Goal: Task Accomplishment & Management: Manage account settings

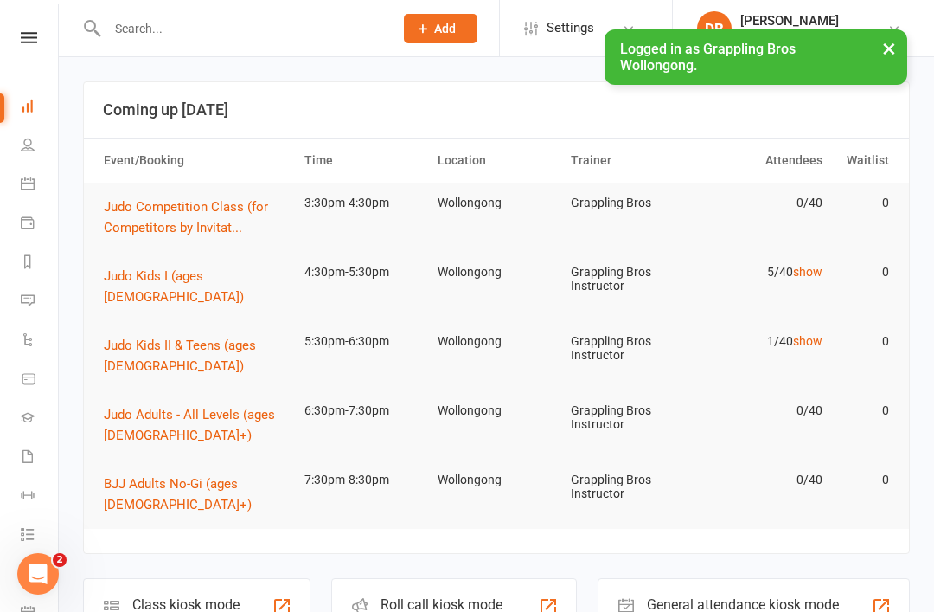
click at [19, 42] on link at bounding box center [28, 37] width 61 height 11
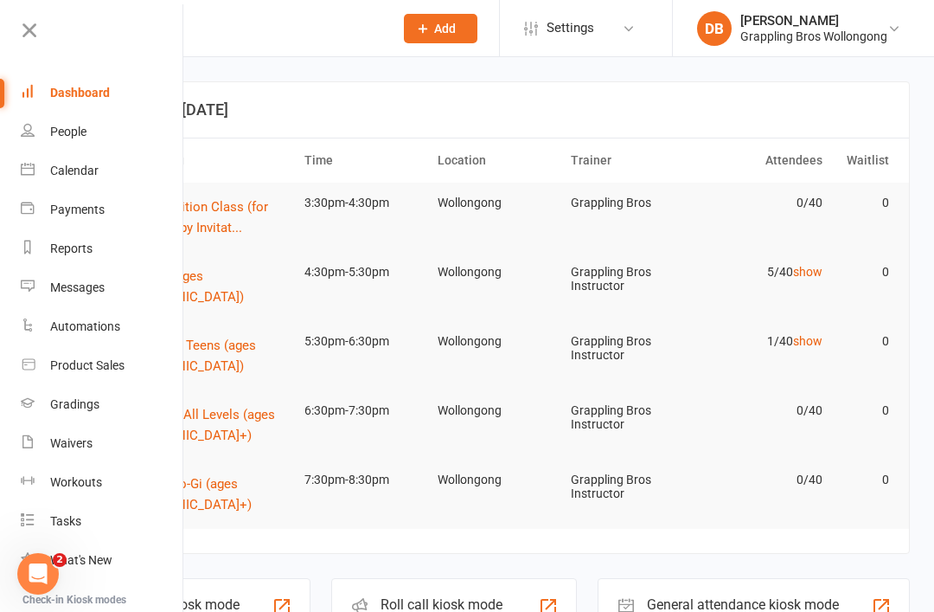
click at [58, 208] on div "Payments" at bounding box center [77, 209] width 54 height 14
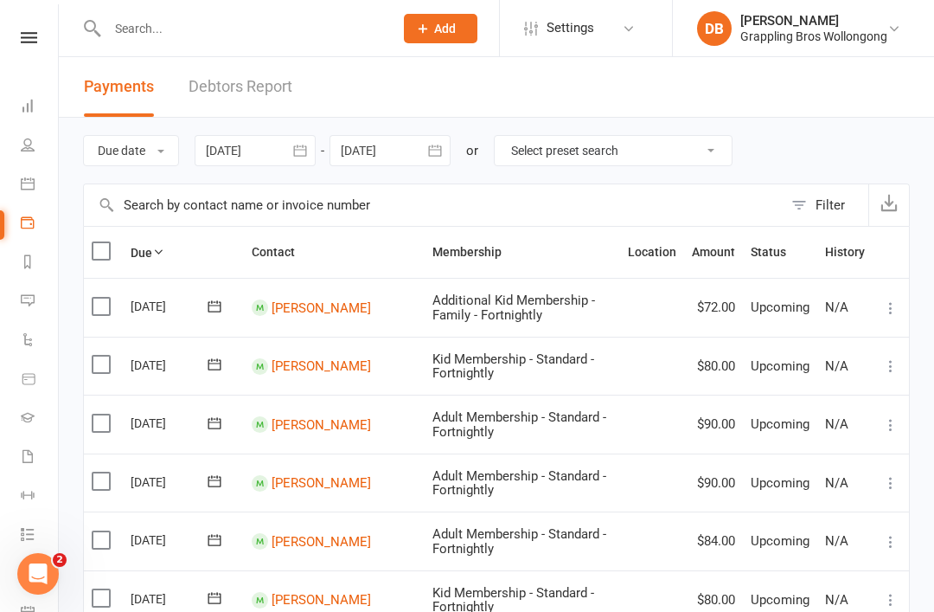
click at [208, 85] on link "Debtors Report" at bounding box center [241, 87] width 104 height 60
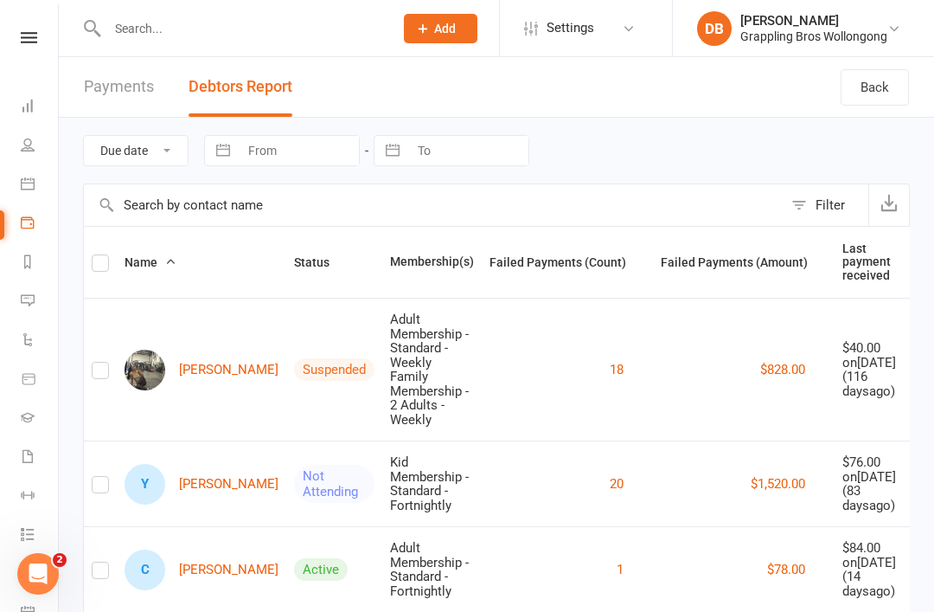
click at [794, 221] on button "Filter" at bounding box center [826, 205] width 86 height 42
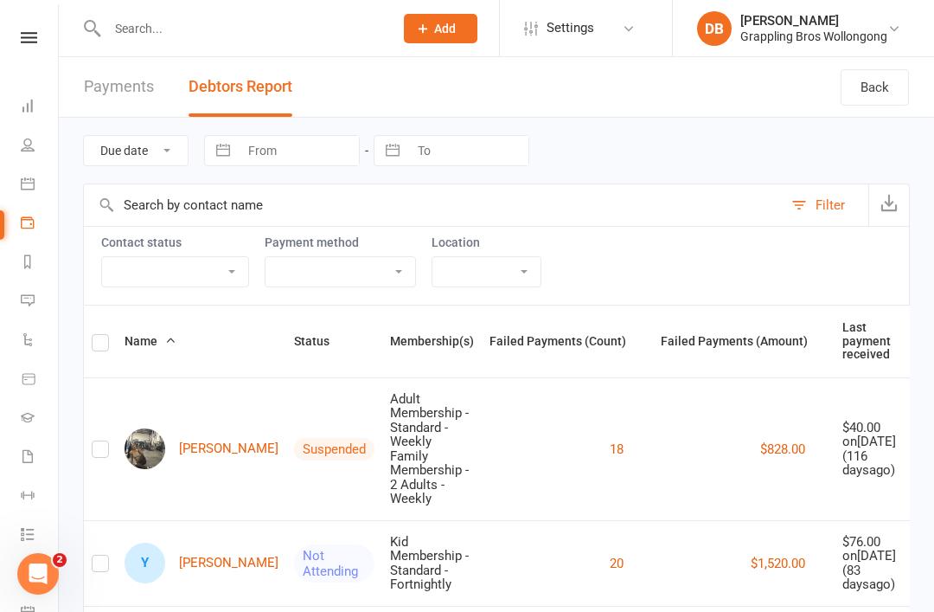
click at [124, 270] on select "Active member Suspended member Cancelled member Not attending" at bounding box center [175, 271] width 146 height 29
select select "Active"
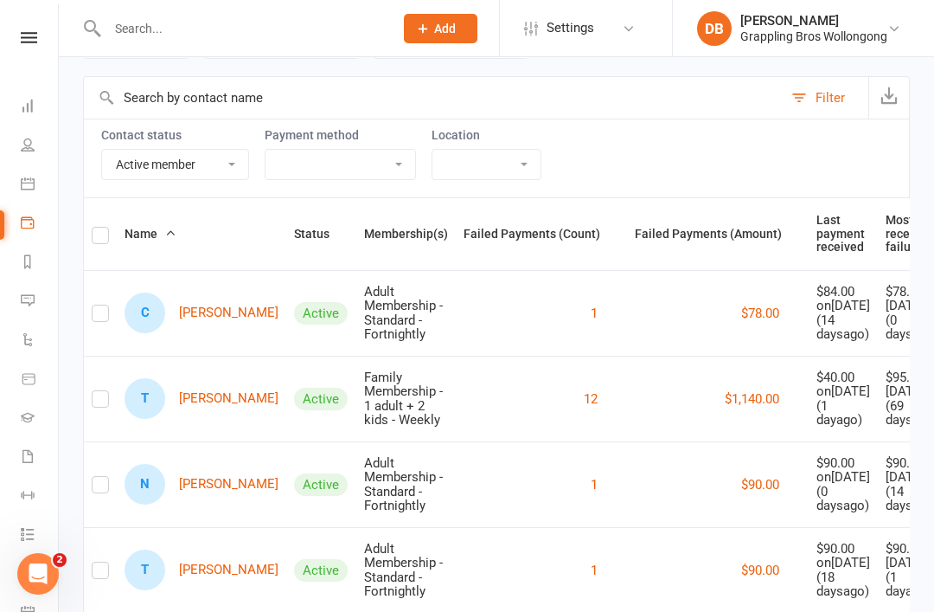
scroll to position [288, 0]
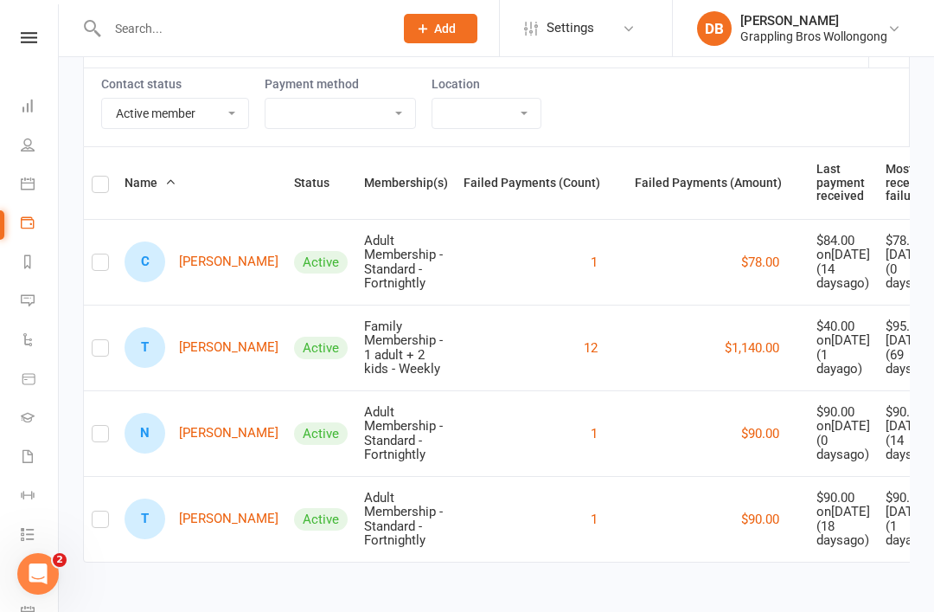
click at [182, 538] on link "T [PERSON_NAME]" at bounding box center [202, 518] width 154 height 41
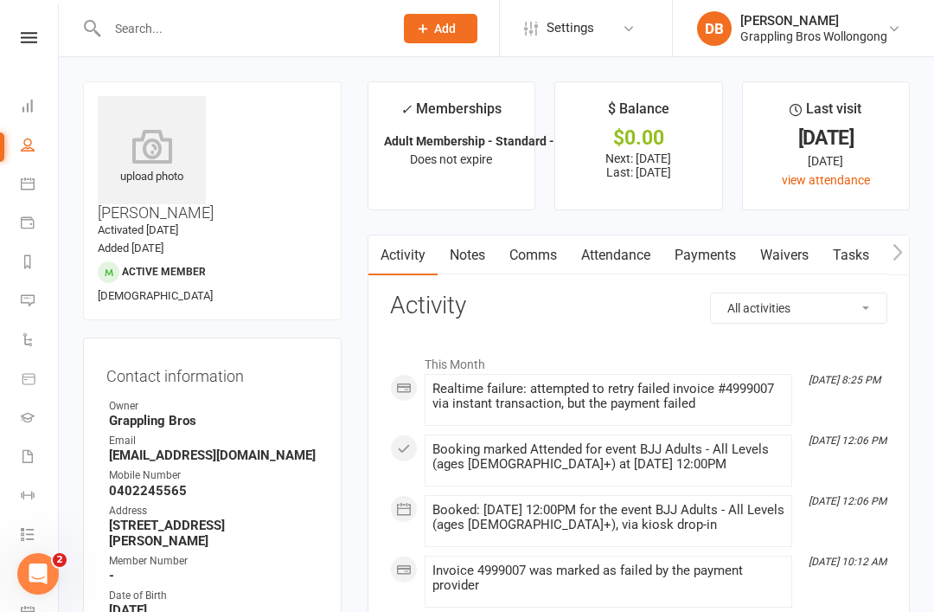
click at [715, 254] on link "Payments" at bounding box center [706, 255] width 86 height 40
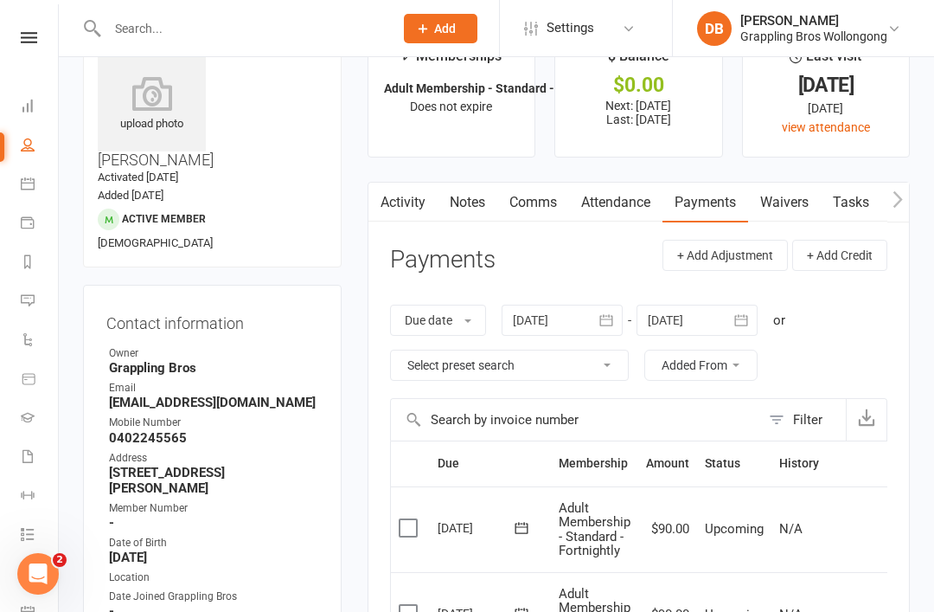
scroll to position [55, 0]
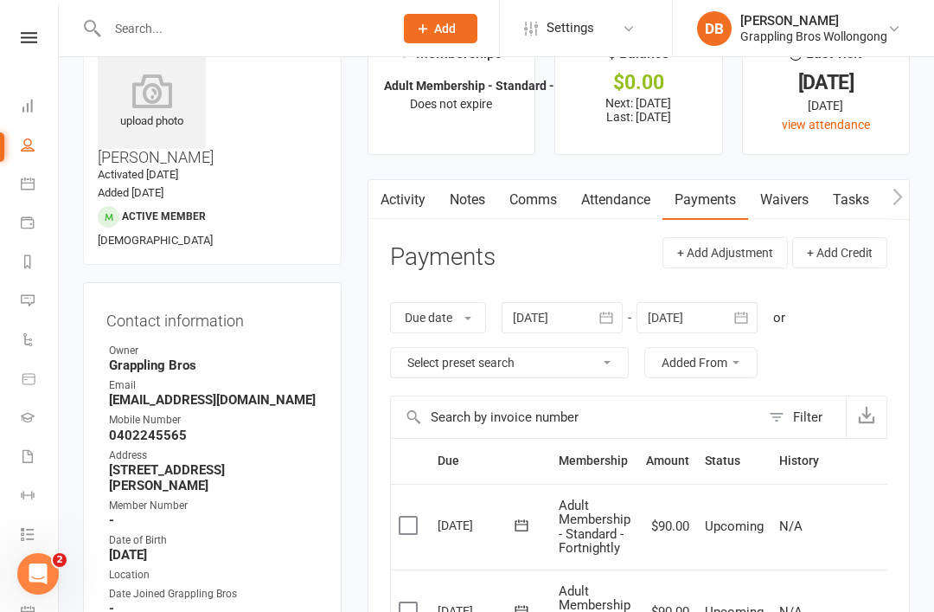
click at [599, 371] on select "Select preset search All failures All skipped payments All pending payments Suc…" at bounding box center [509, 362] width 237 height 29
select select "0"
type input "[DATE]"
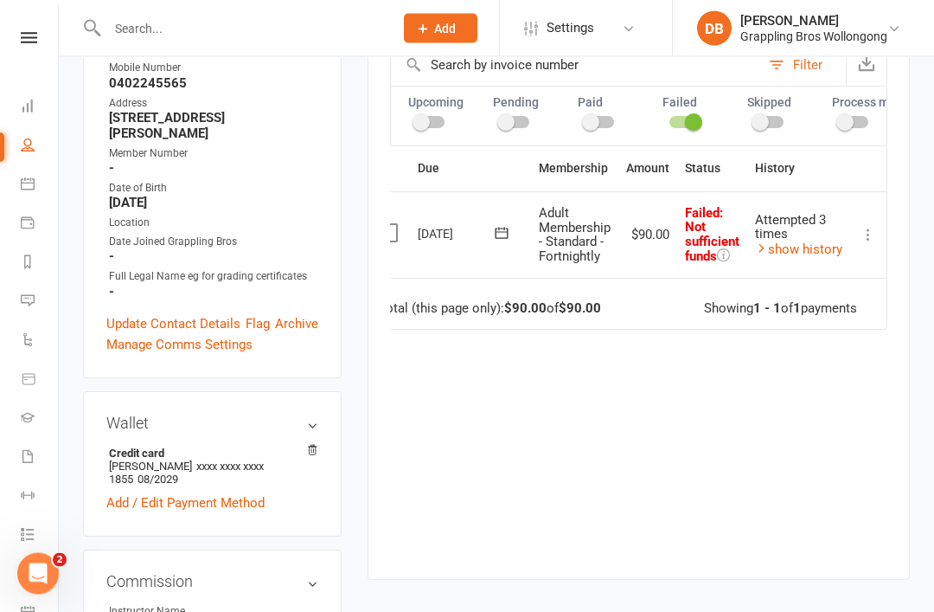
scroll to position [0, 22]
click at [872, 234] on icon at bounding box center [868, 235] width 17 height 17
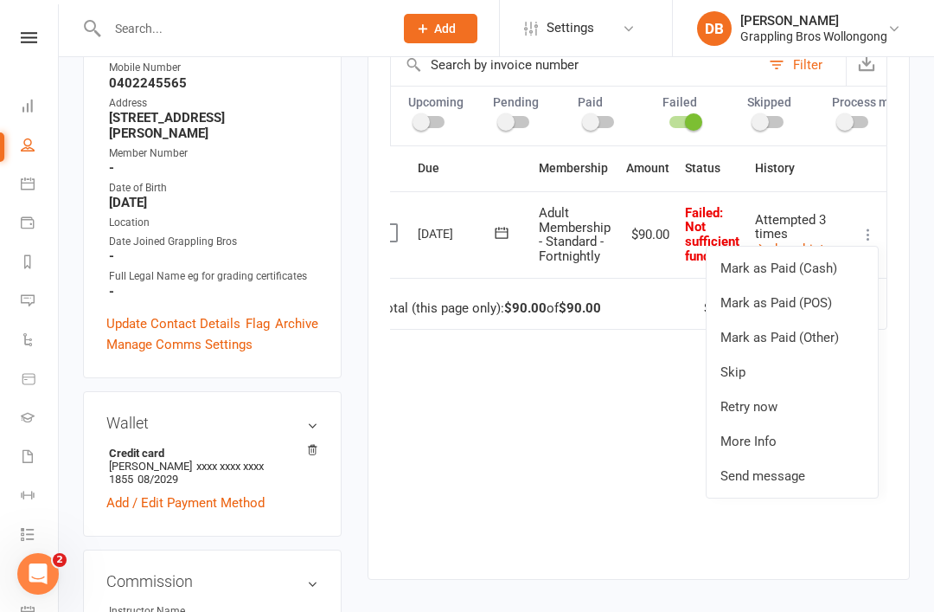
click at [785, 403] on link "Retry now" at bounding box center [792, 406] width 171 height 35
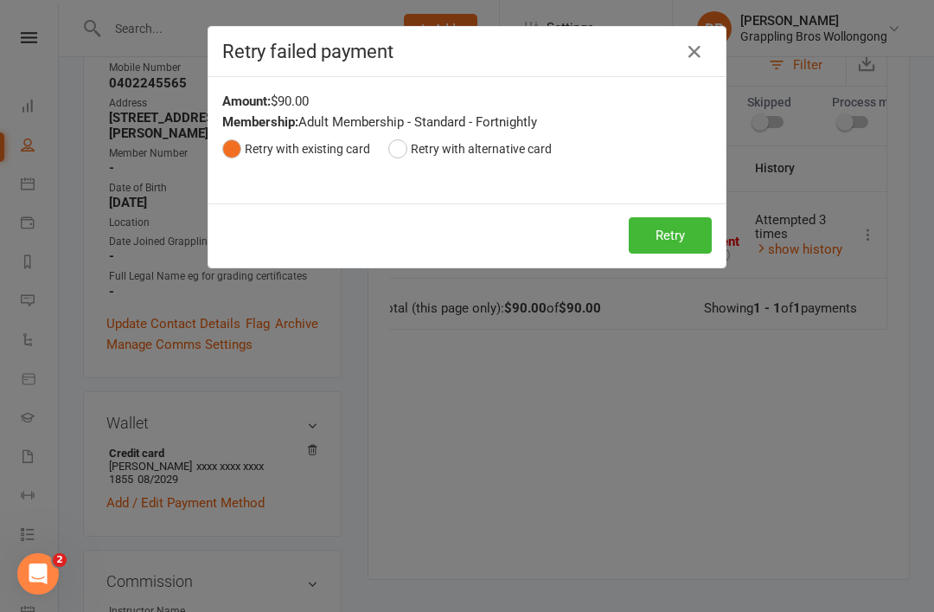
click at [676, 235] on button "Retry" at bounding box center [670, 235] width 83 height 36
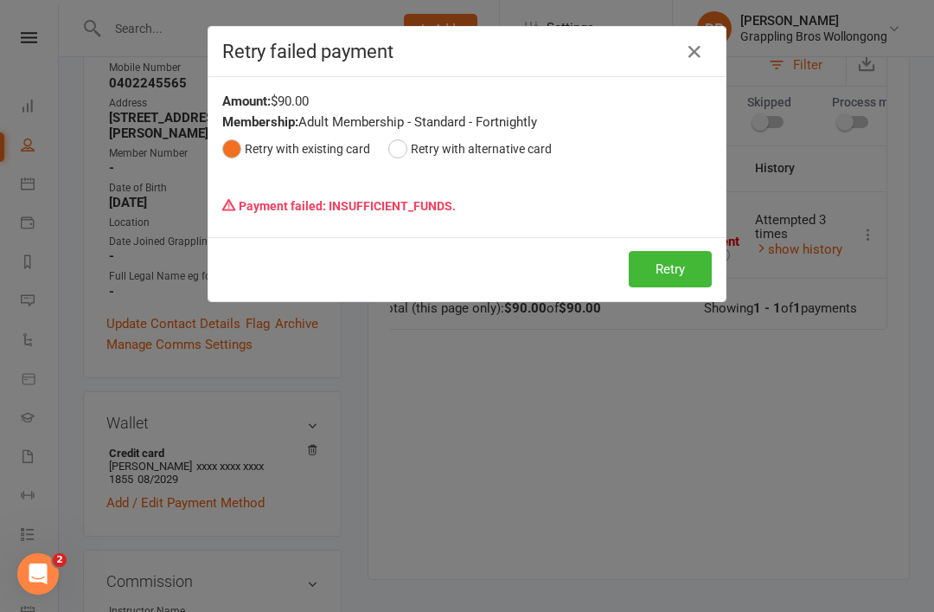
click at [692, 52] on icon "button" at bounding box center [694, 52] width 21 height 21
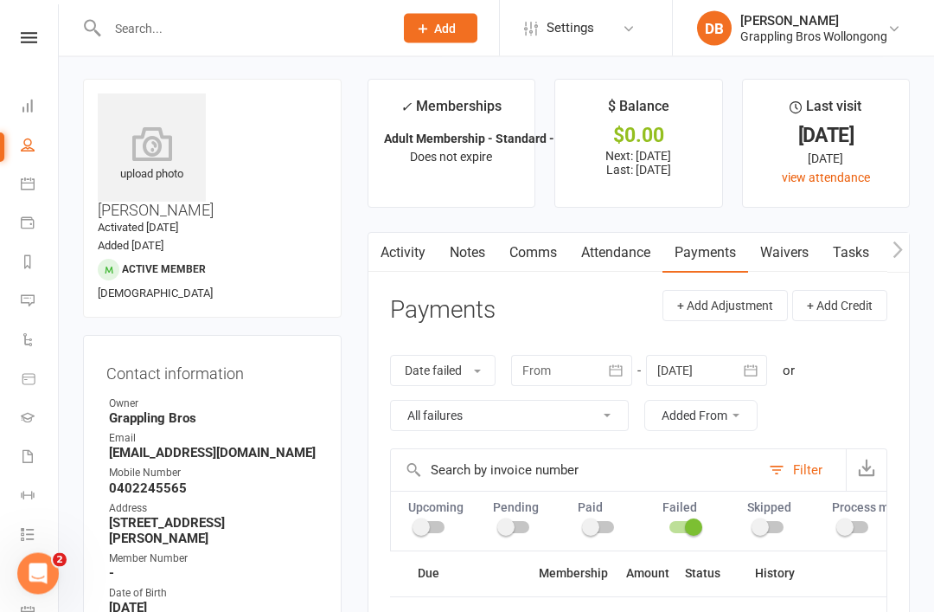
scroll to position [0, 0]
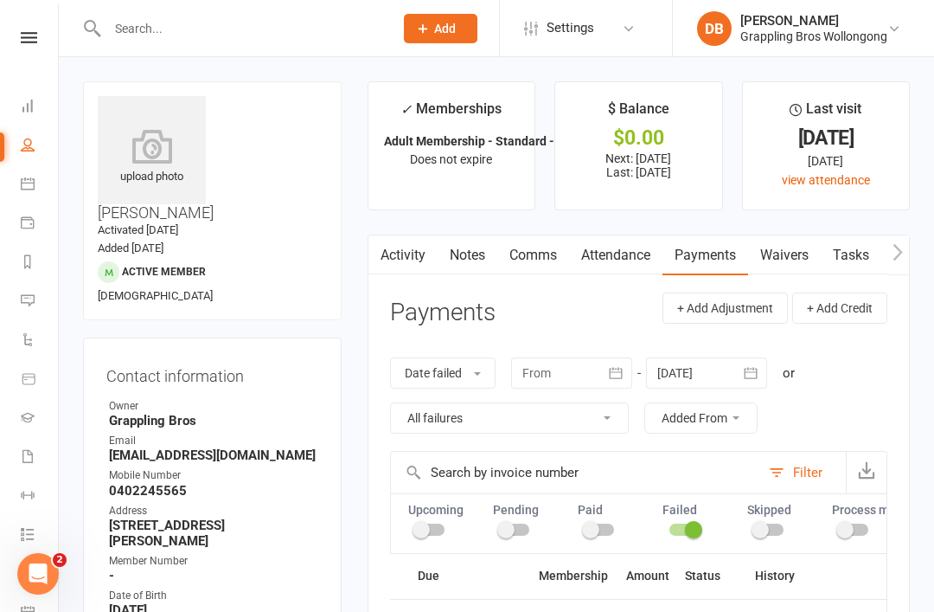
scroll to position [55, 0]
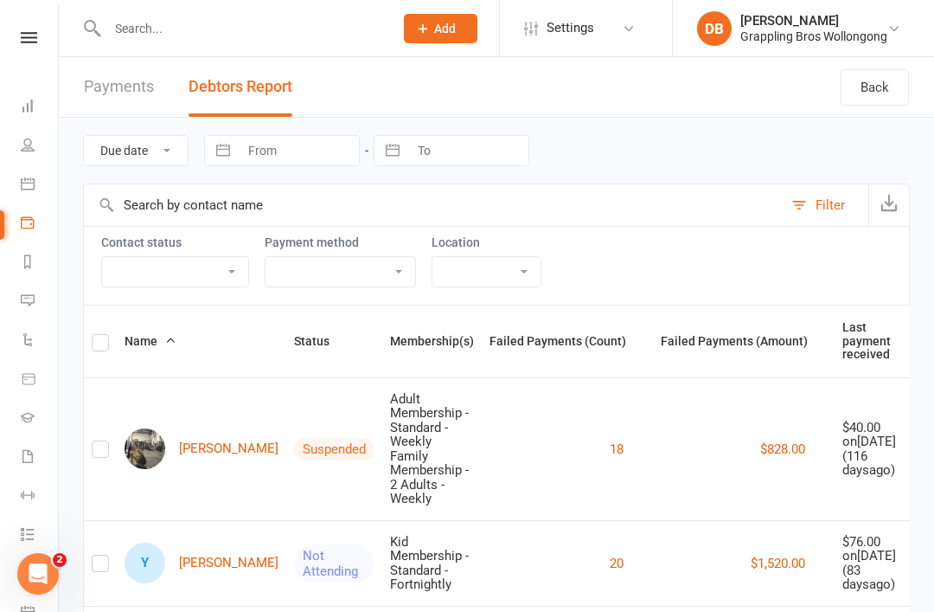
click at [801, 199] on button "Filter" at bounding box center [826, 205] width 86 height 42
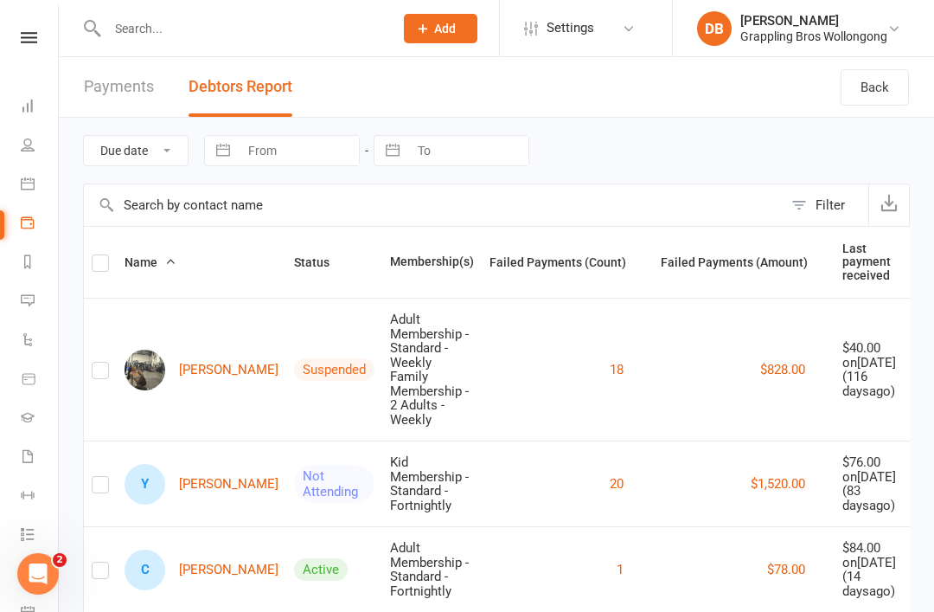
click at [792, 217] on button "Filter" at bounding box center [826, 205] width 86 height 42
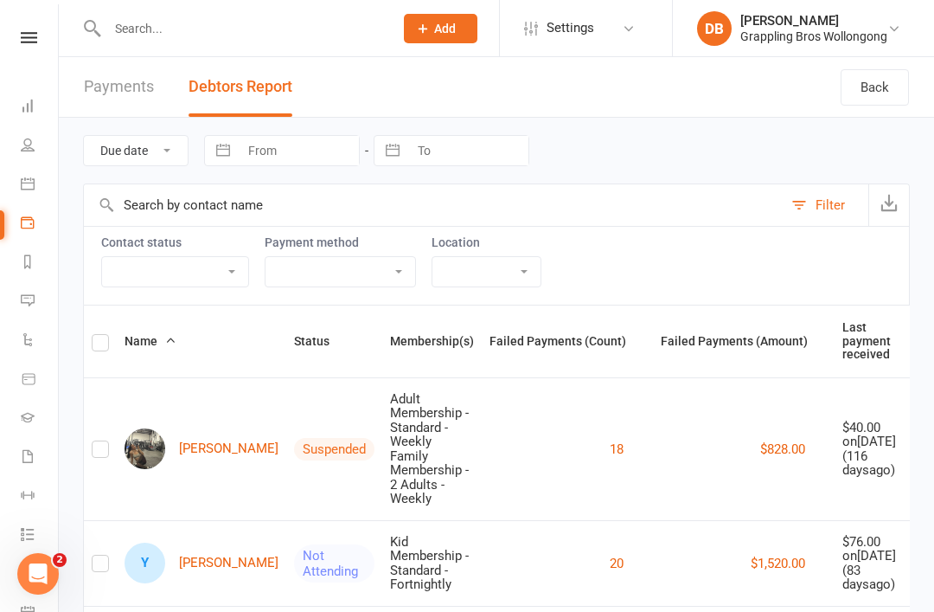
click at [143, 266] on select "Active member Suspended member Cancelled member Not attending" at bounding box center [175, 271] width 146 height 29
select select "Active"
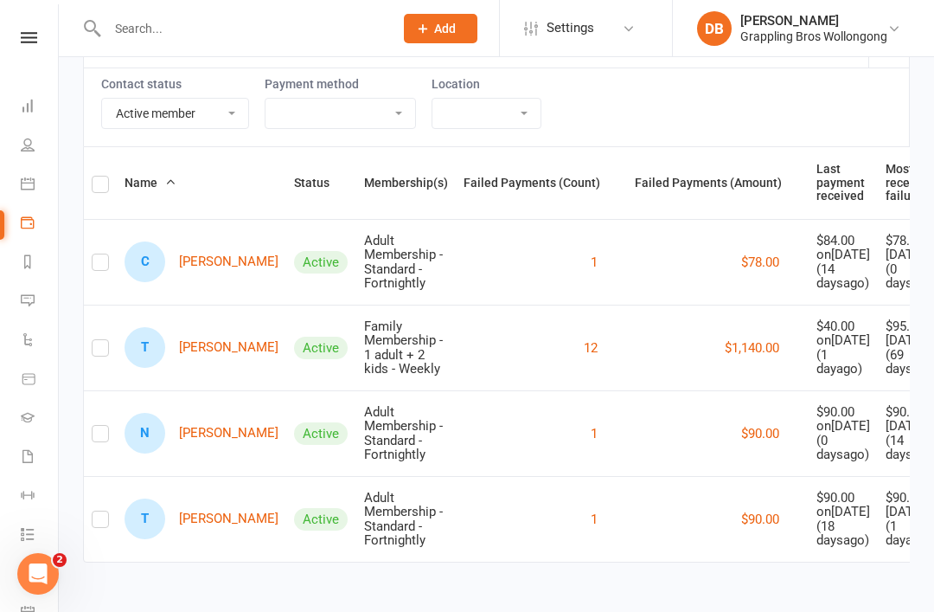
scroll to position [288, 0]
click at [184, 413] on link "N [PERSON_NAME]" at bounding box center [202, 433] width 154 height 41
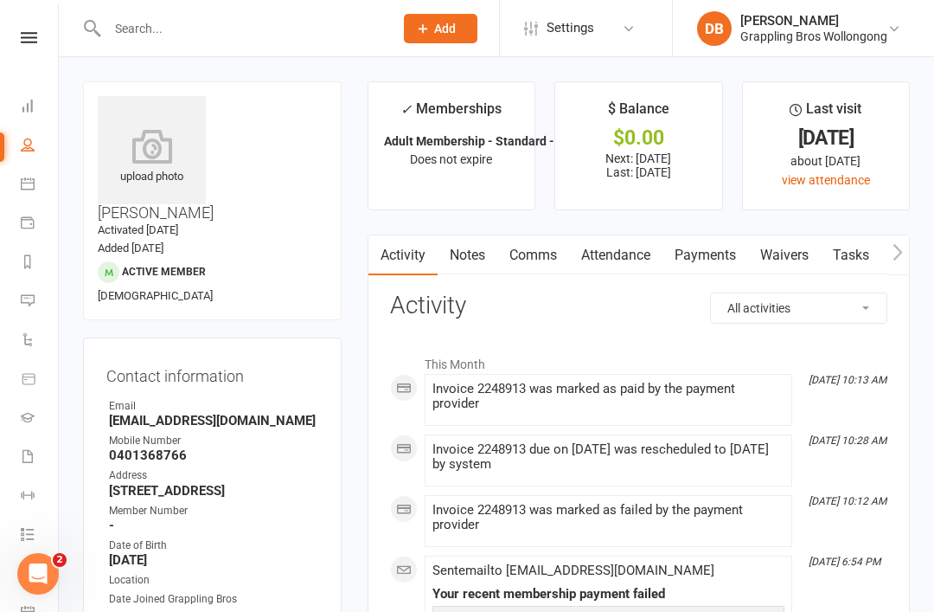
click at [716, 255] on link "Payments" at bounding box center [706, 255] width 86 height 40
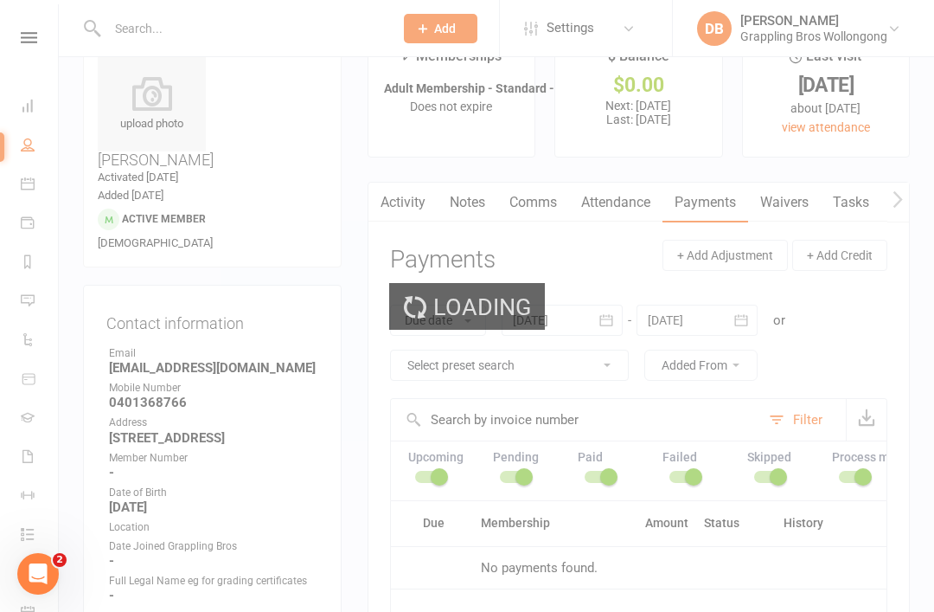
scroll to position [55, 0]
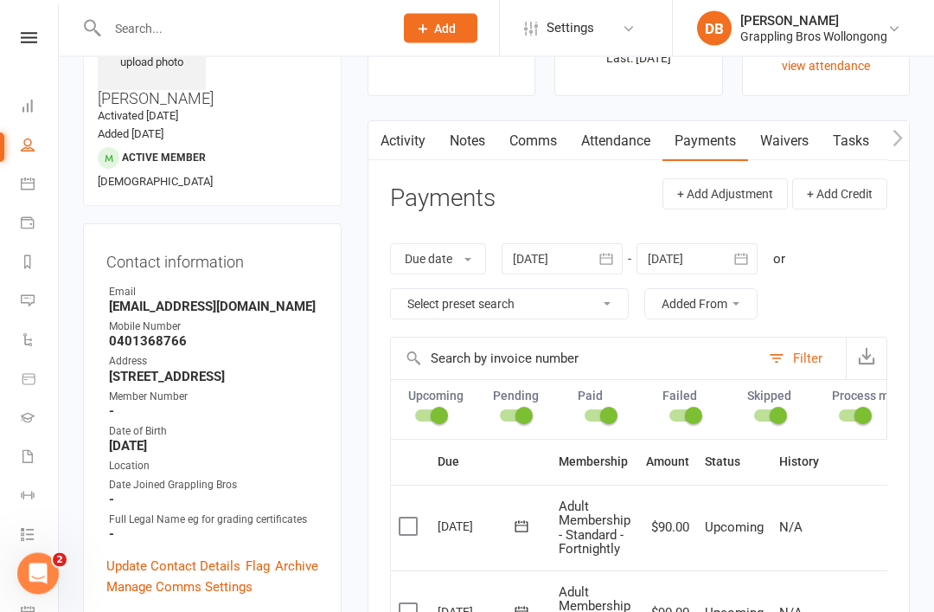
click at [585, 309] on select "Select preset search All failures All skipped payments All pending payments Suc…" at bounding box center [509, 304] width 237 height 29
select select "0"
type input "[DATE]"
checkbox input "false"
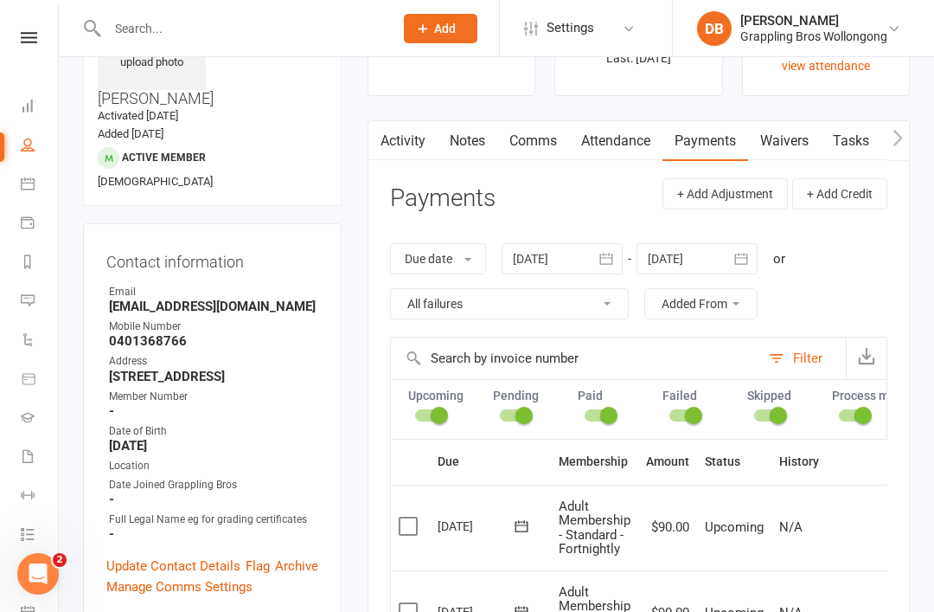
checkbox input "false"
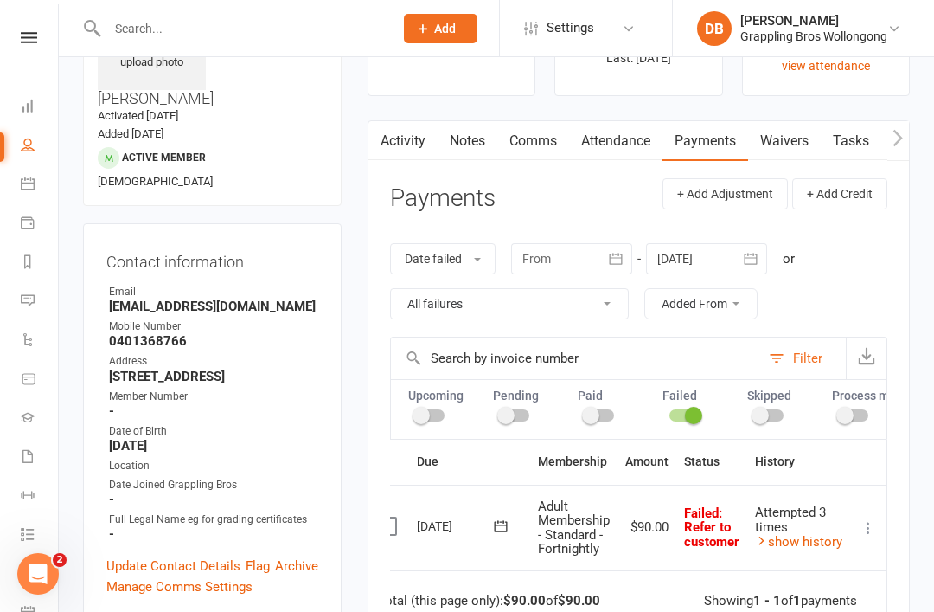
scroll to position [0, 23]
click at [870, 520] on icon at bounding box center [868, 527] width 17 height 17
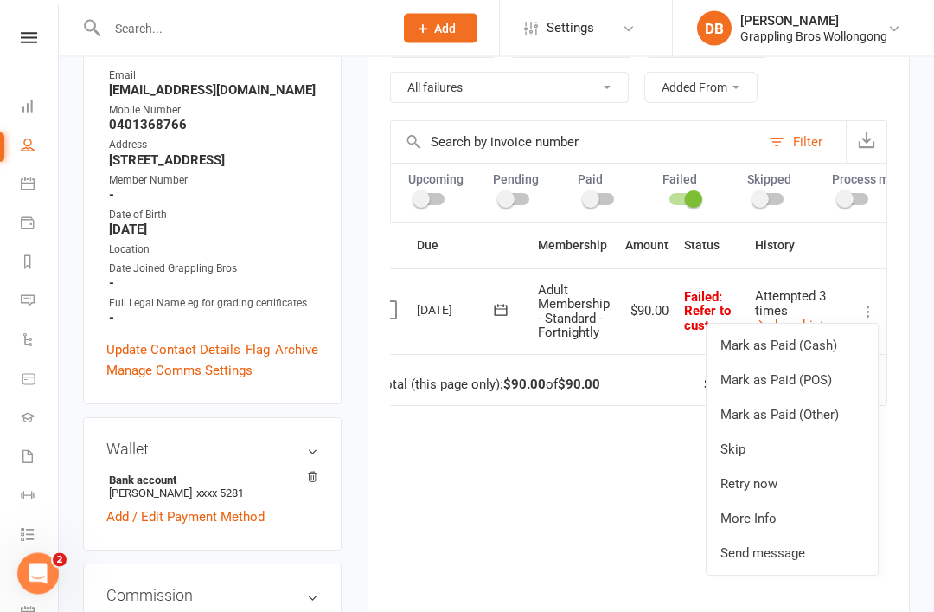
scroll to position [330, 0]
click at [784, 485] on link "Retry now" at bounding box center [792, 483] width 171 height 35
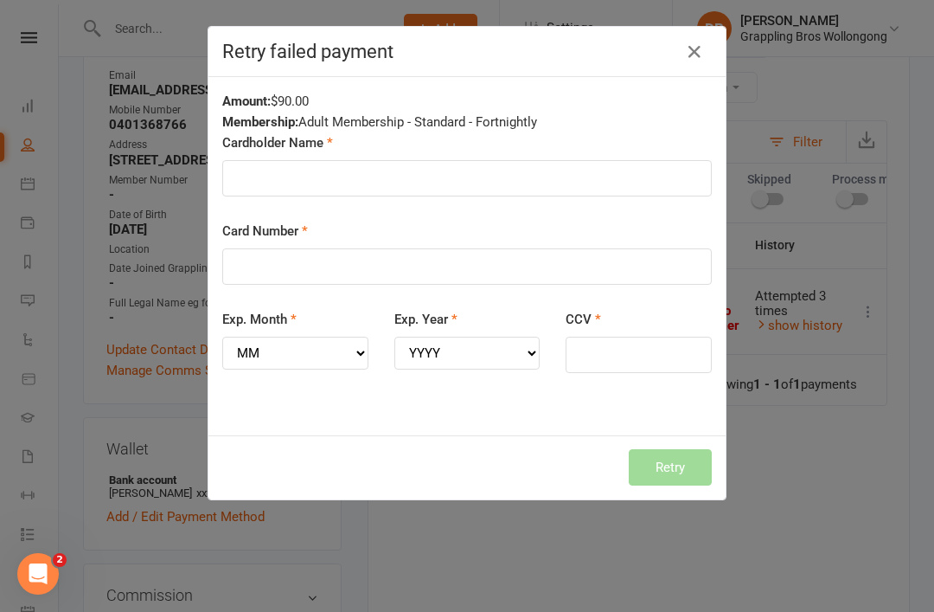
click at [681, 61] on button "button" at bounding box center [695, 52] width 28 height 28
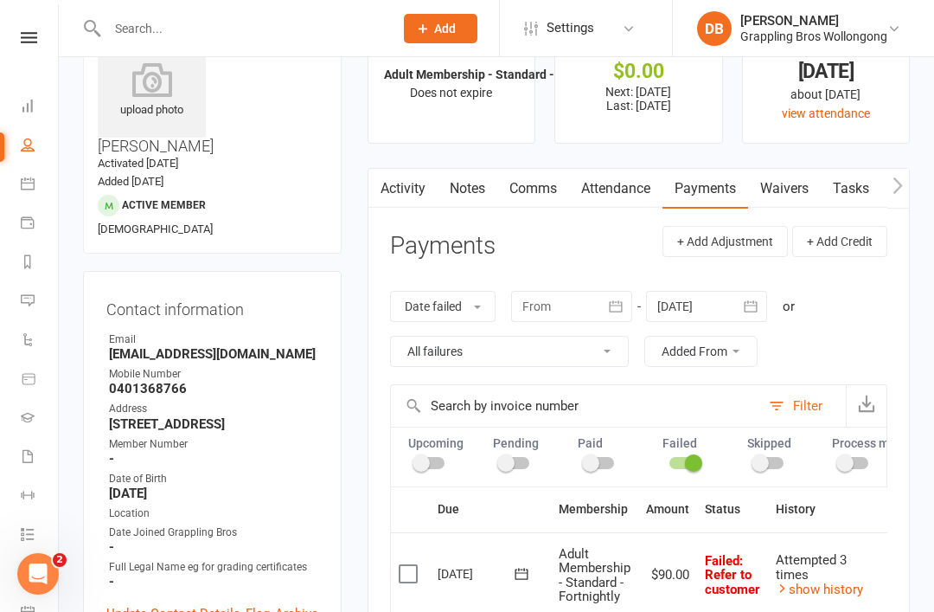
scroll to position [0, 0]
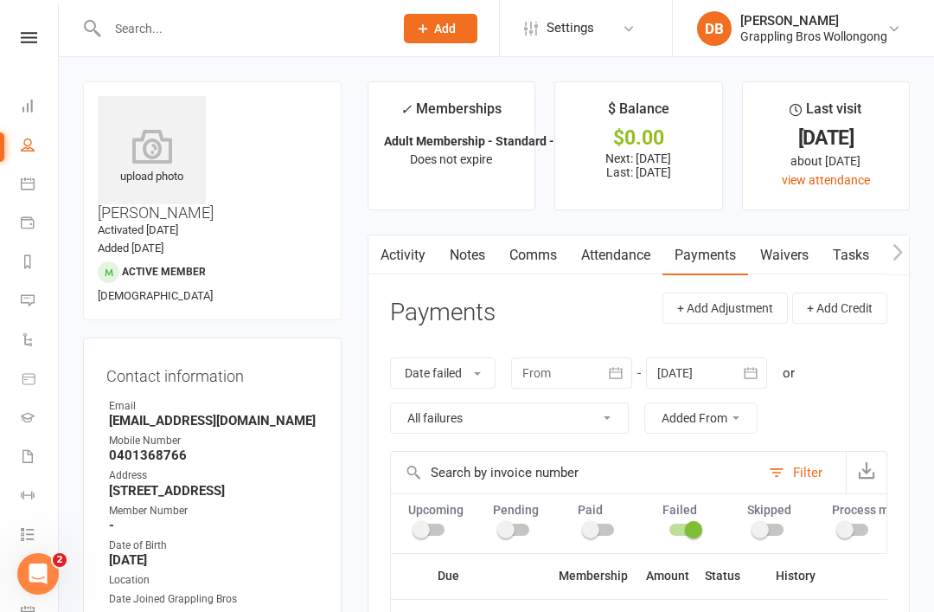
scroll to position [55, 0]
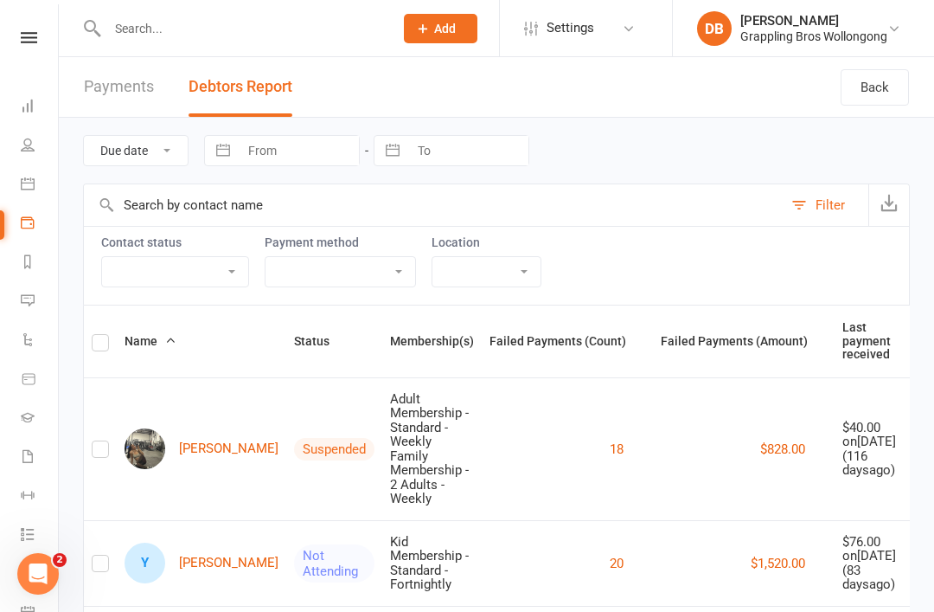
click at [156, 257] on select "Active member Suspended member Cancelled member Not attending" at bounding box center [175, 271] width 146 height 29
select select "Active"
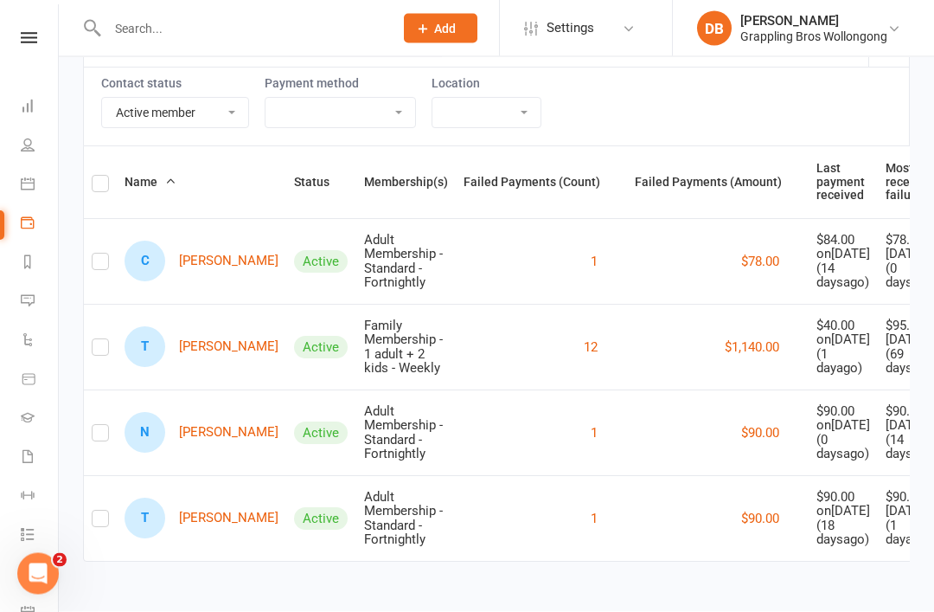
scroll to position [262, 0]
click at [188, 241] on link "C [PERSON_NAME]" at bounding box center [202, 261] width 154 height 41
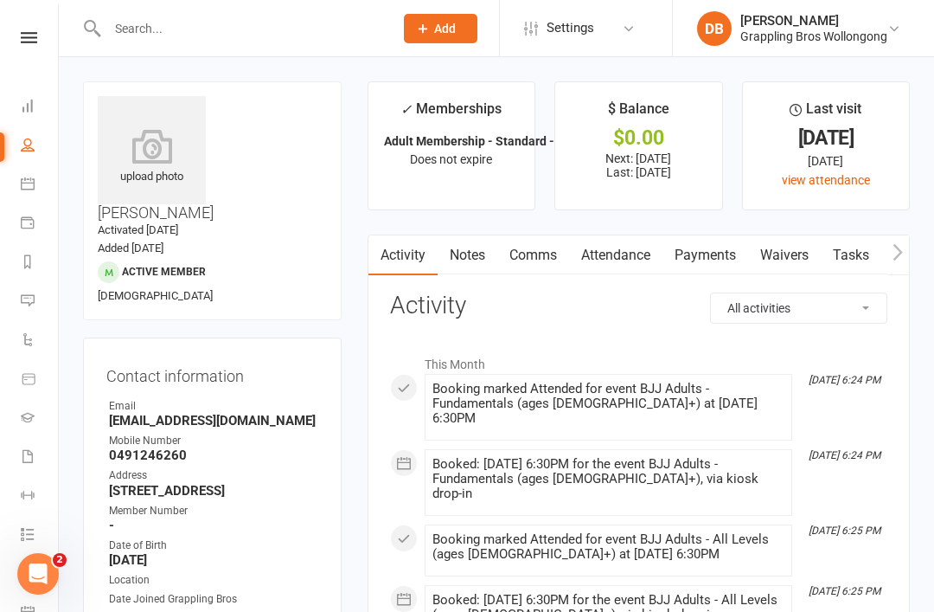
click at [712, 248] on link "Payments" at bounding box center [706, 255] width 86 height 40
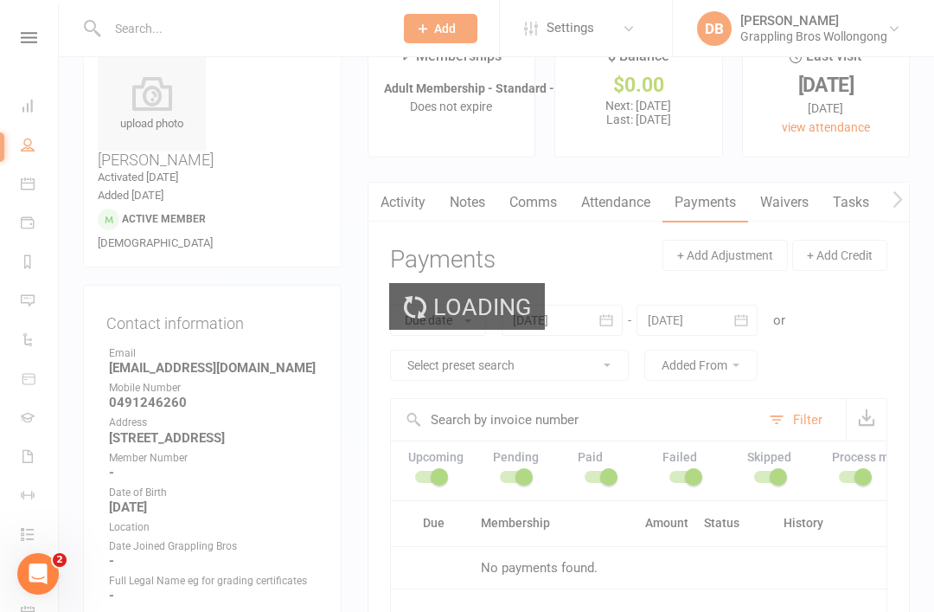
scroll to position [55, 0]
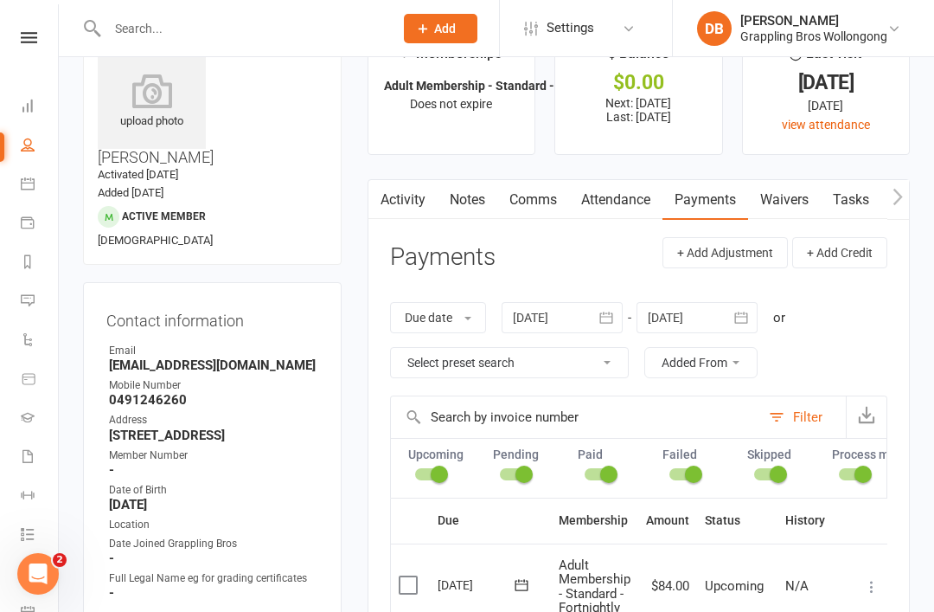
click at [612, 362] on select "Select preset search All failures All skipped payments All pending payments Suc…" at bounding box center [509, 362] width 237 height 29
select select "0"
type input "[DATE]"
checkbox input "false"
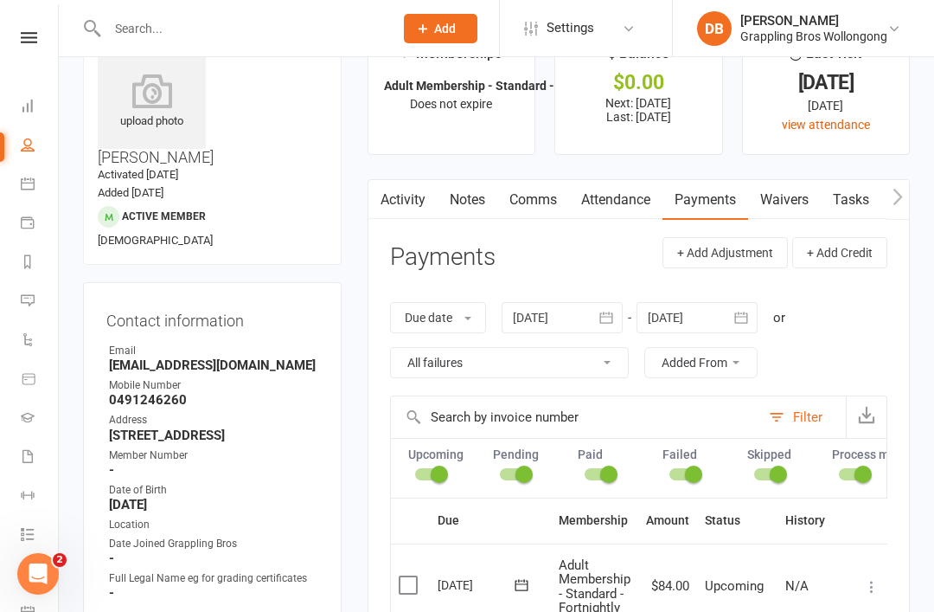
checkbox input "false"
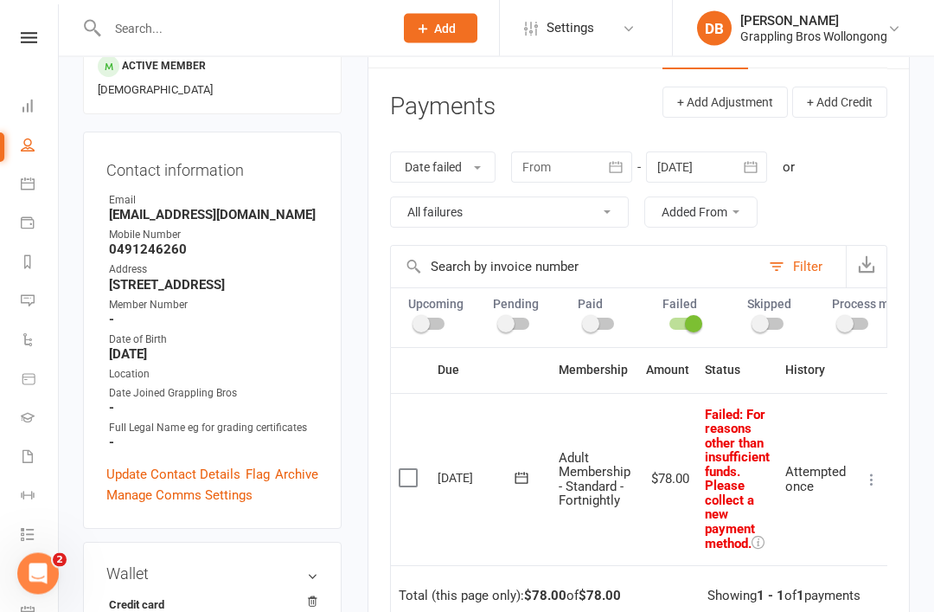
scroll to position [279, 0]
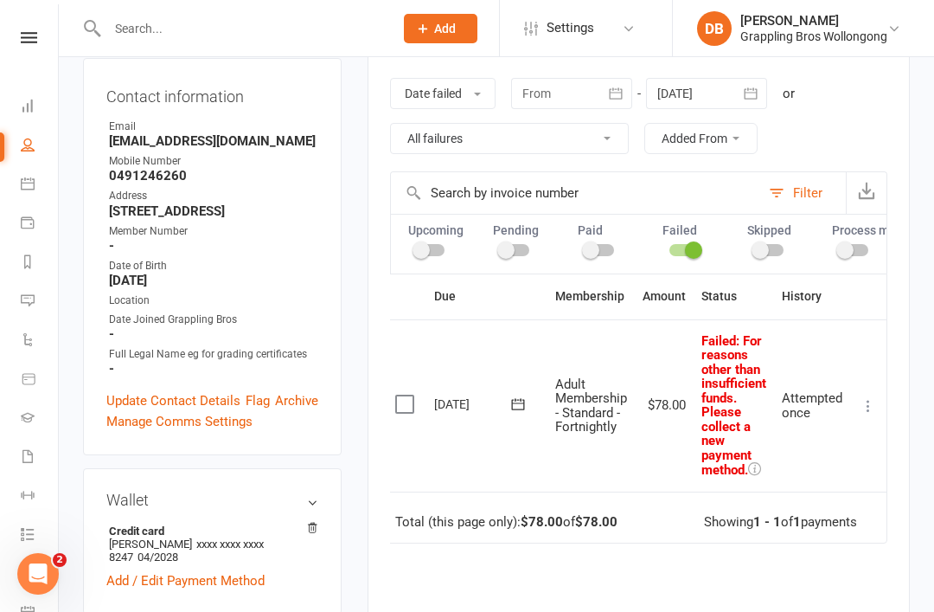
click at [864, 403] on icon at bounding box center [868, 405] width 17 height 17
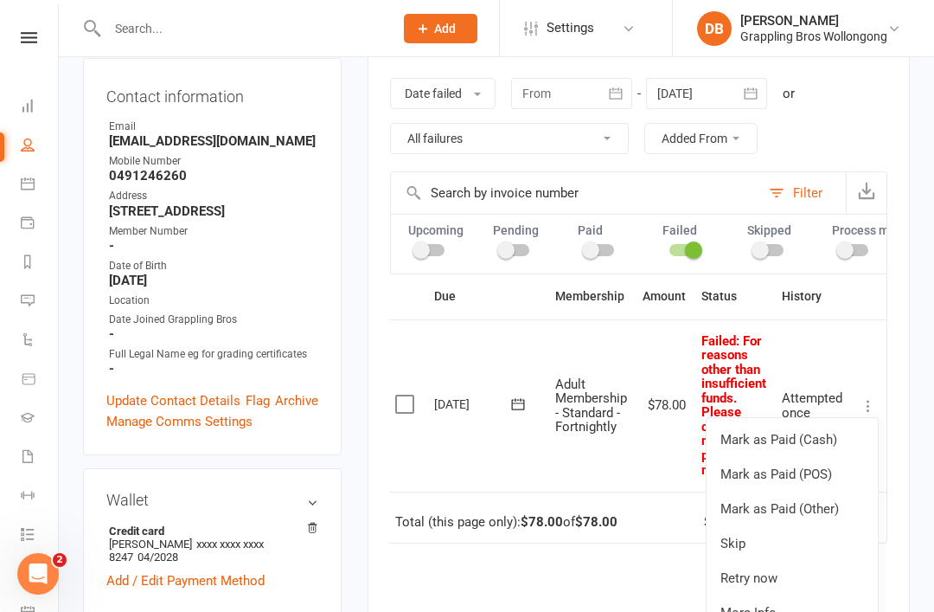
click at [774, 571] on link "Retry now" at bounding box center [792, 578] width 171 height 35
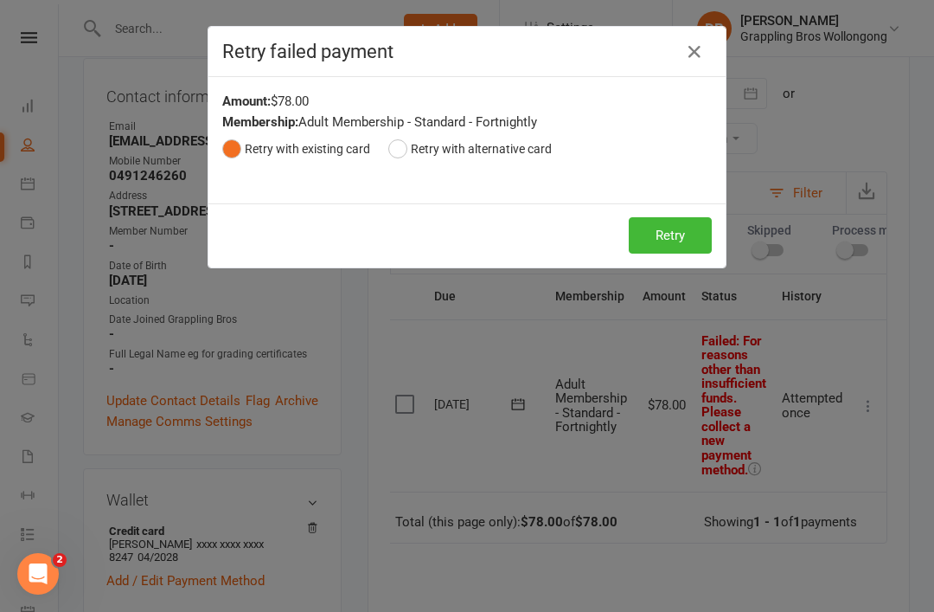
click at [676, 231] on button "Retry" at bounding box center [670, 235] width 83 height 36
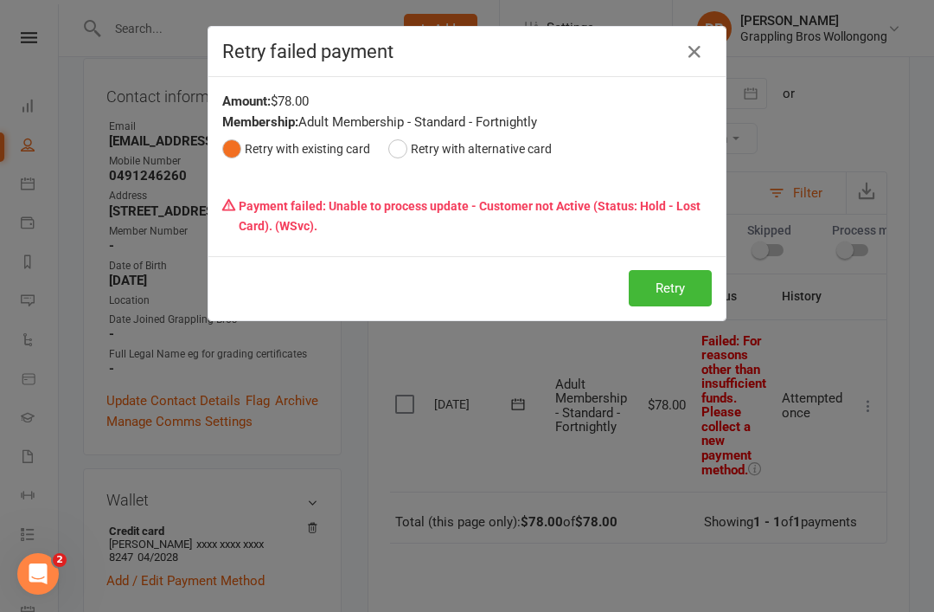
click at [664, 296] on button "Retry" at bounding box center [670, 288] width 83 height 36
click at [696, 49] on icon "button" at bounding box center [694, 52] width 21 height 21
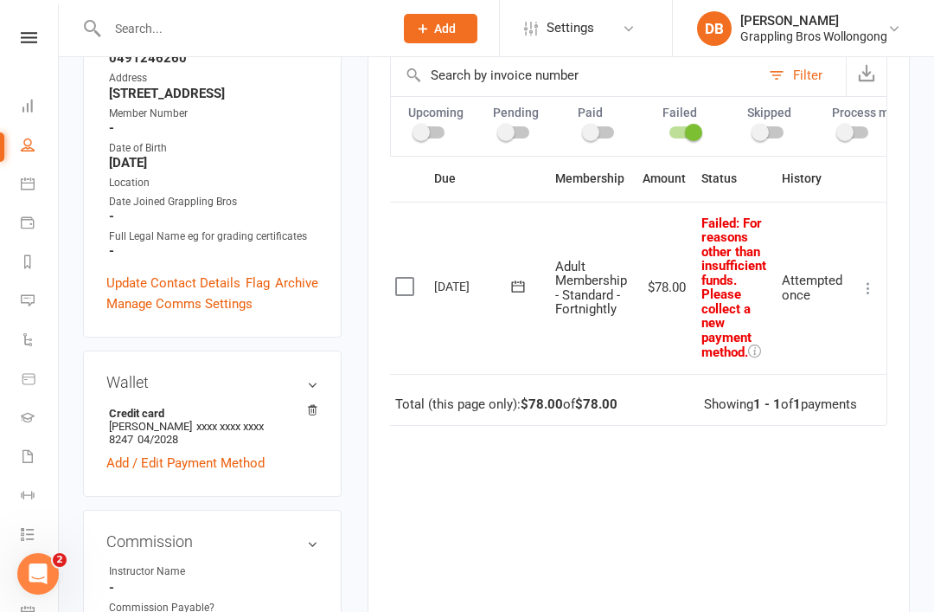
scroll to position [398, 0]
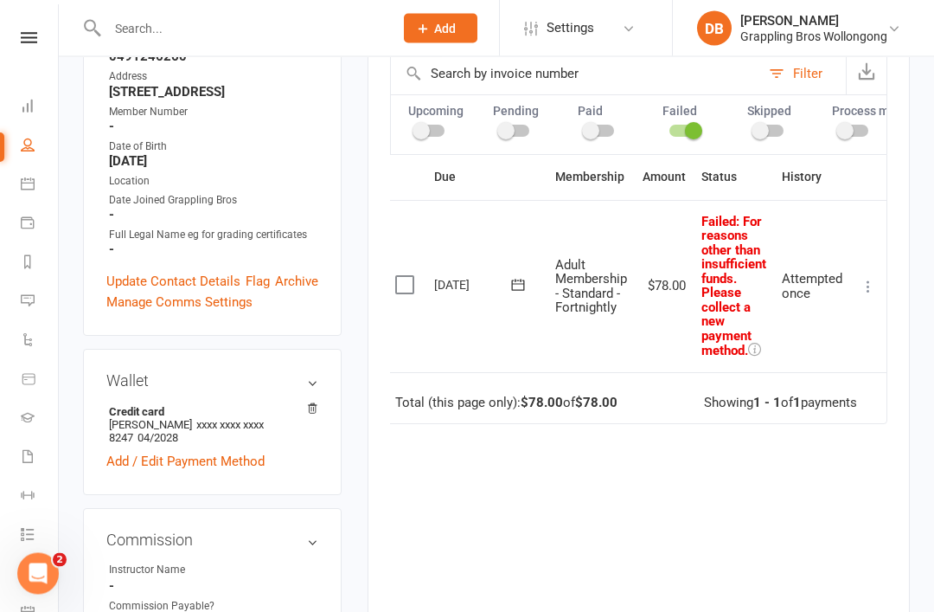
click at [189, 452] on link "Add / Edit Payment Method" at bounding box center [185, 462] width 158 height 21
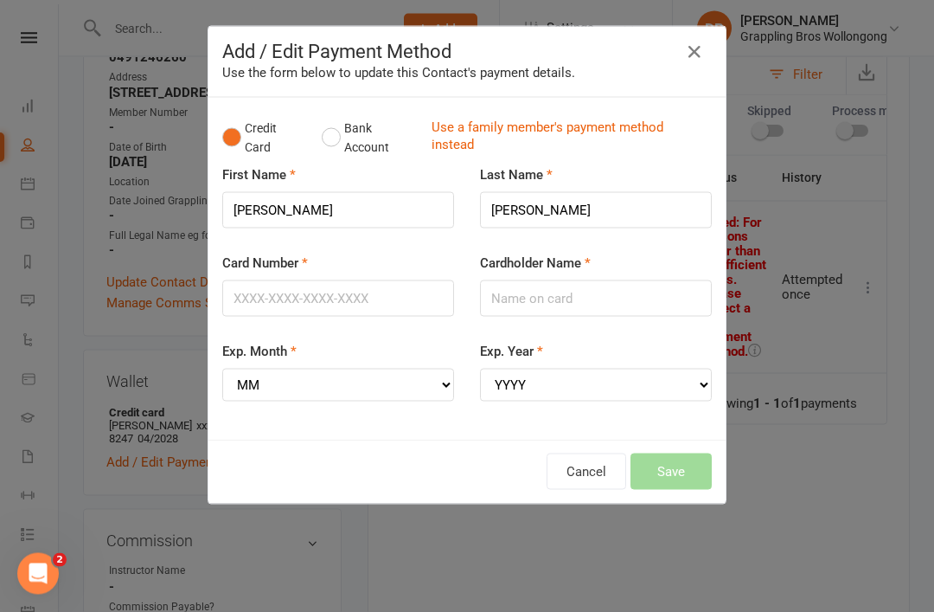
scroll to position [399, 0]
click at [348, 136] on button "Bank Account" at bounding box center [370, 138] width 96 height 53
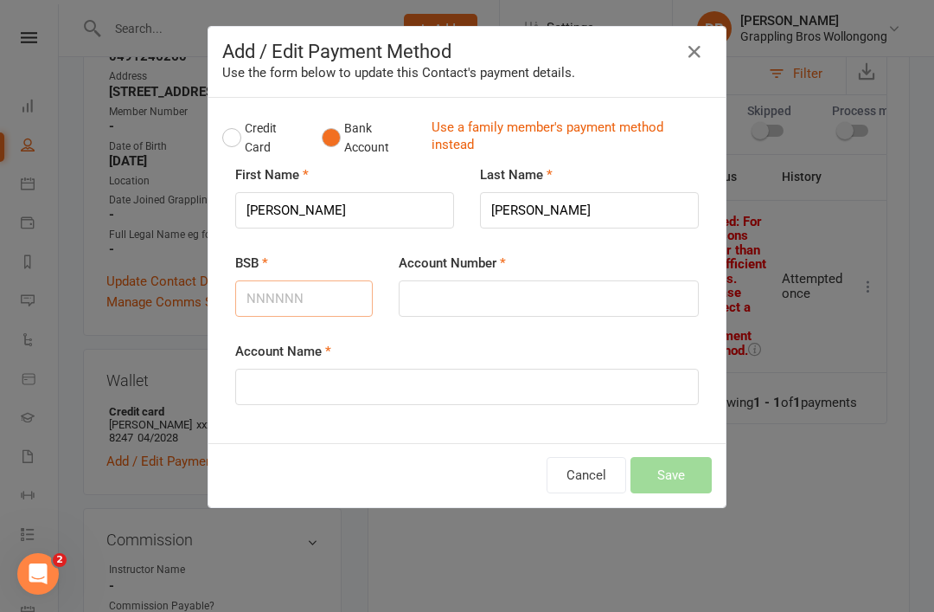
click at [295, 301] on input "BSB" at bounding box center [304, 298] width 138 height 36
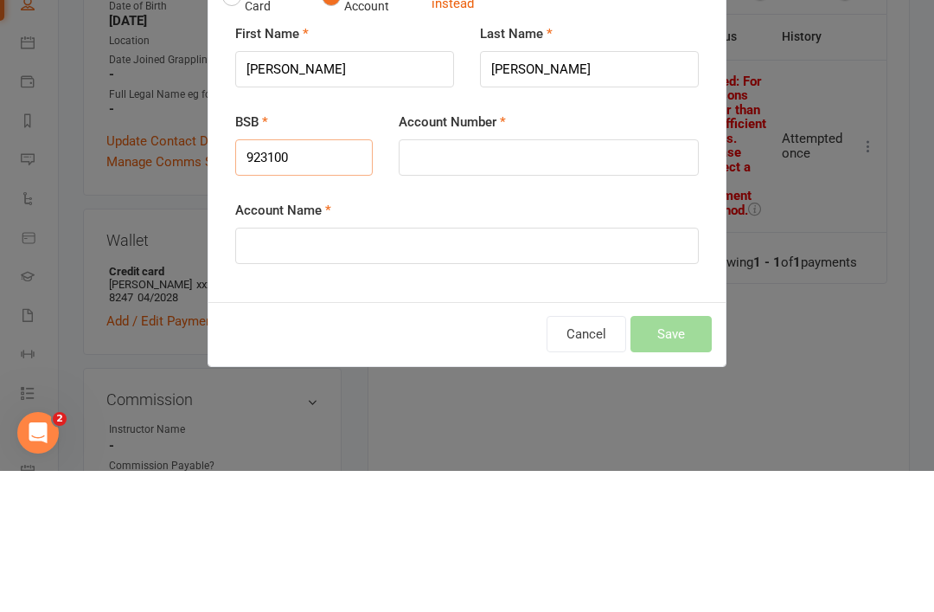
type input "923100"
click at [460, 280] on input "Account Number" at bounding box center [549, 298] width 300 height 36
type input "37680313"
click at [324, 369] on input "Account Name" at bounding box center [467, 387] width 464 height 36
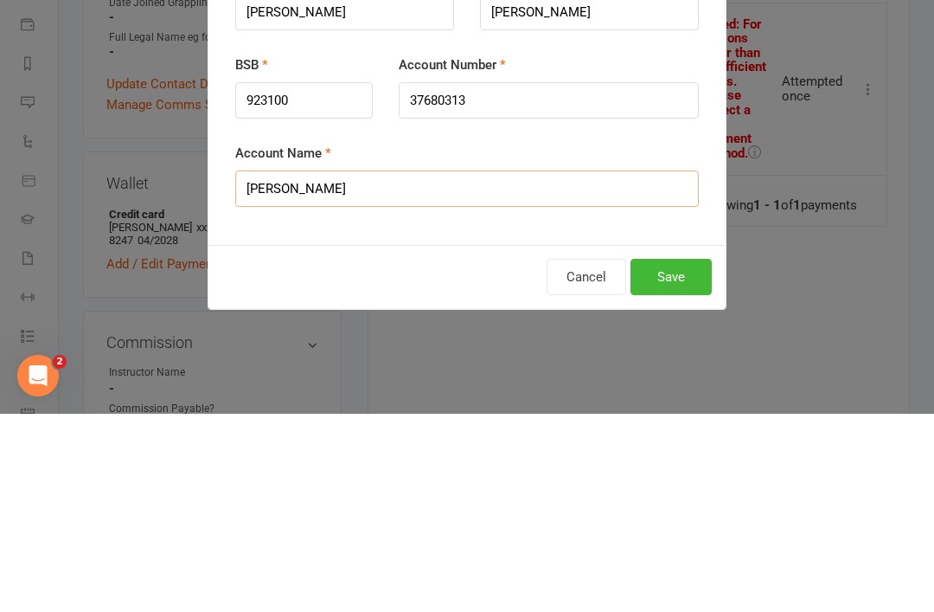
type input "[PERSON_NAME]"
click at [676, 457] on button "Save" at bounding box center [671, 475] width 81 height 36
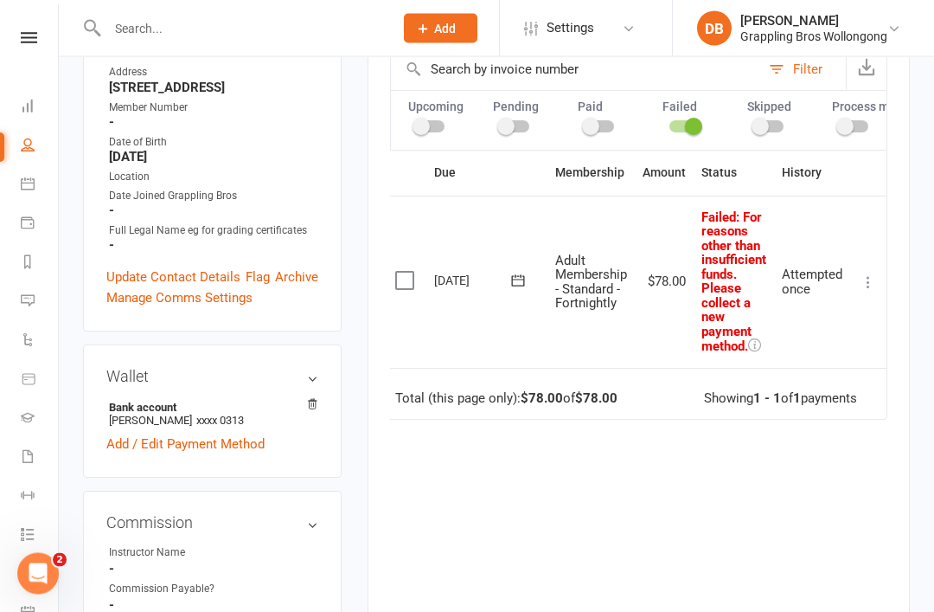
click at [862, 274] on icon at bounding box center [868, 282] width 17 height 17
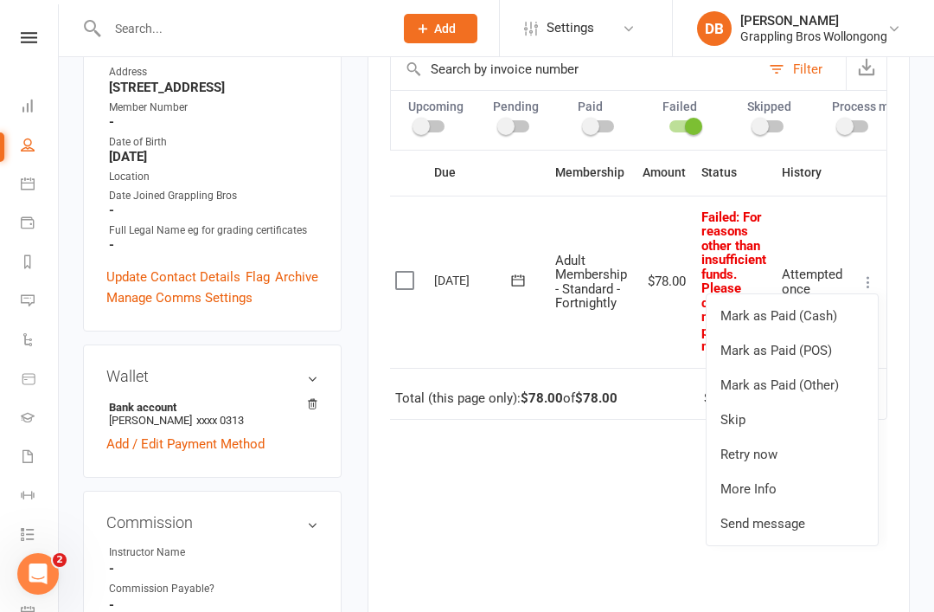
click at [780, 446] on link "Retry now" at bounding box center [792, 454] width 171 height 35
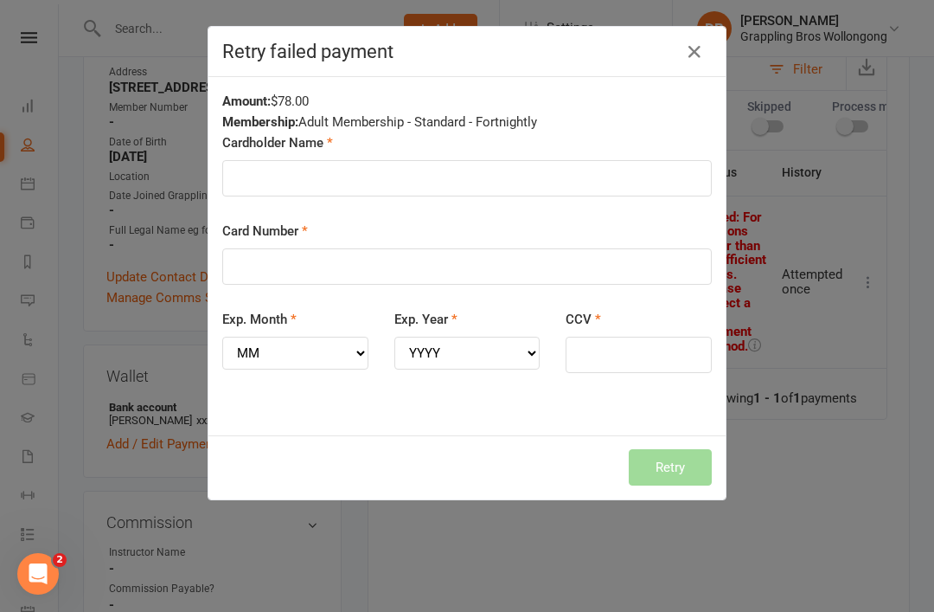
click at [696, 52] on icon "button" at bounding box center [694, 52] width 21 height 21
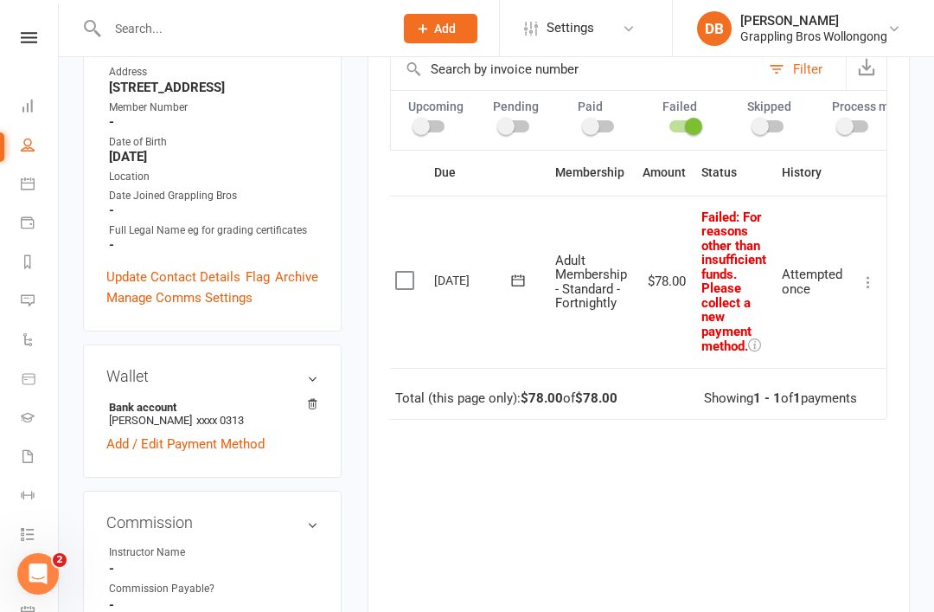
click at [862, 285] on button at bounding box center [868, 282] width 21 height 21
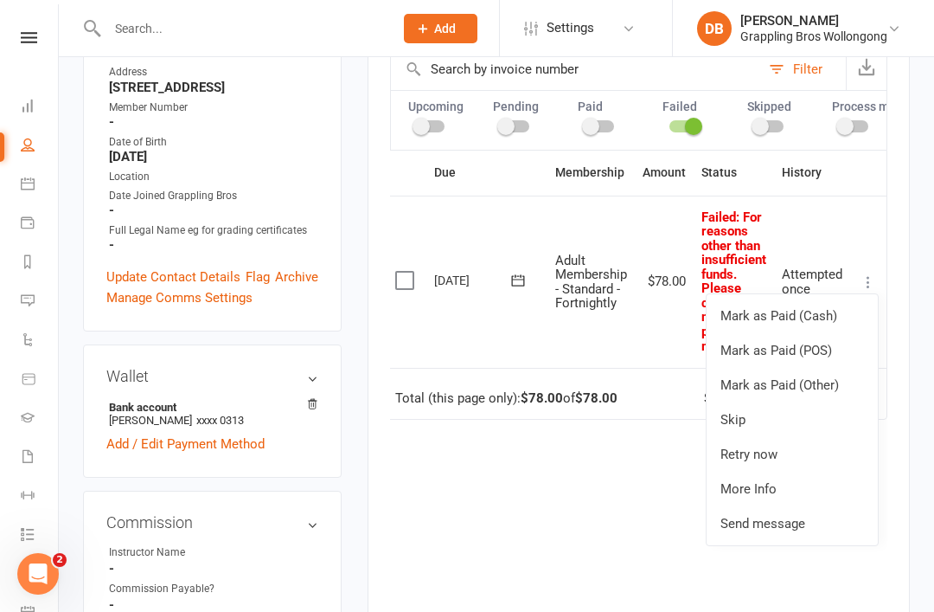
click at [773, 447] on link "Retry now" at bounding box center [792, 454] width 171 height 35
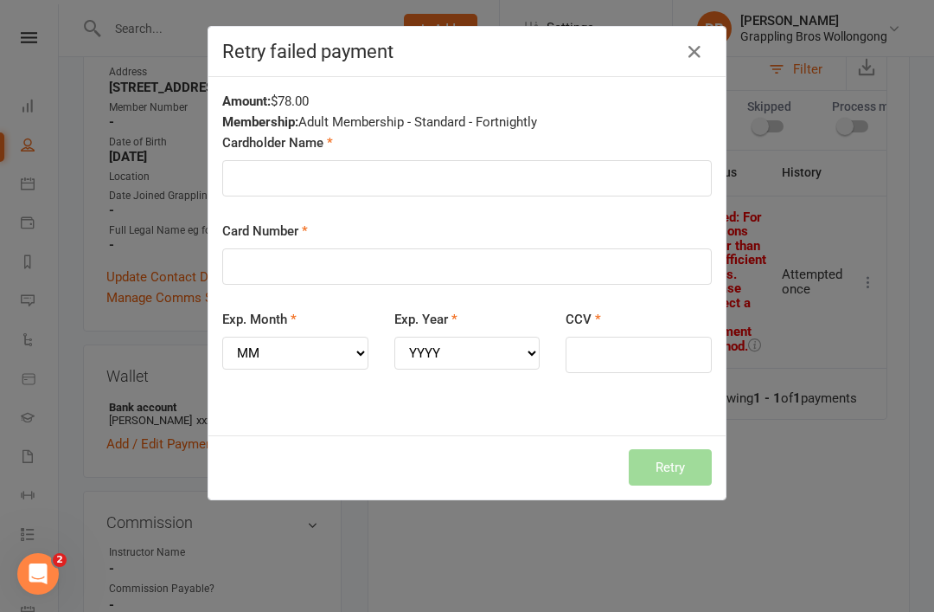
click at [697, 54] on icon "button" at bounding box center [694, 52] width 21 height 21
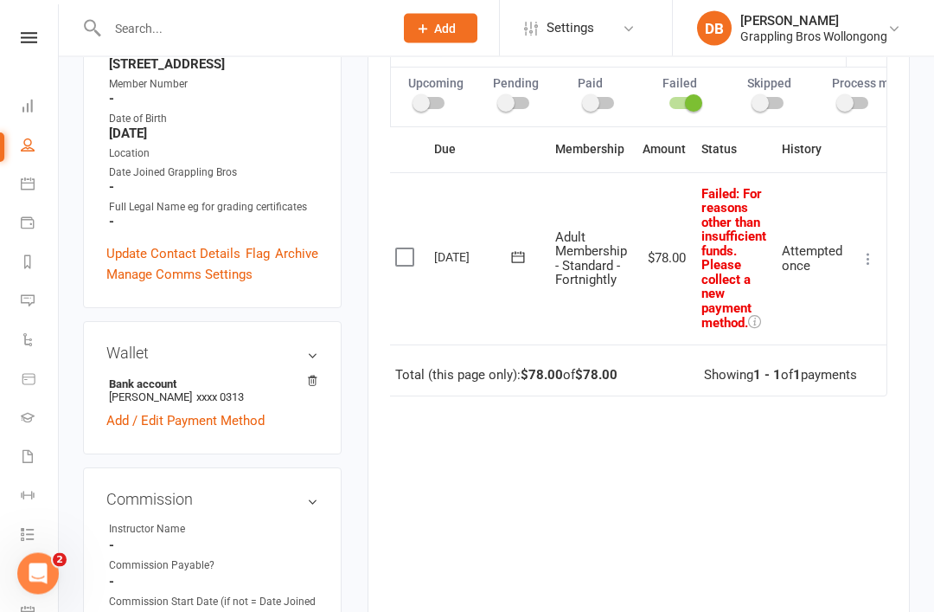
scroll to position [434, 0]
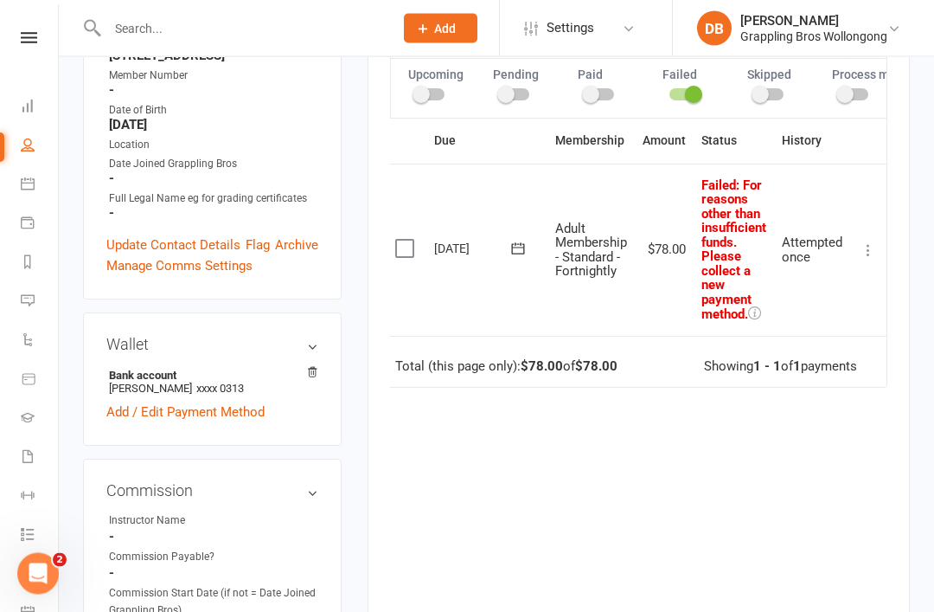
click at [869, 242] on icon at bounding box center [868, 250] width 17 height 17
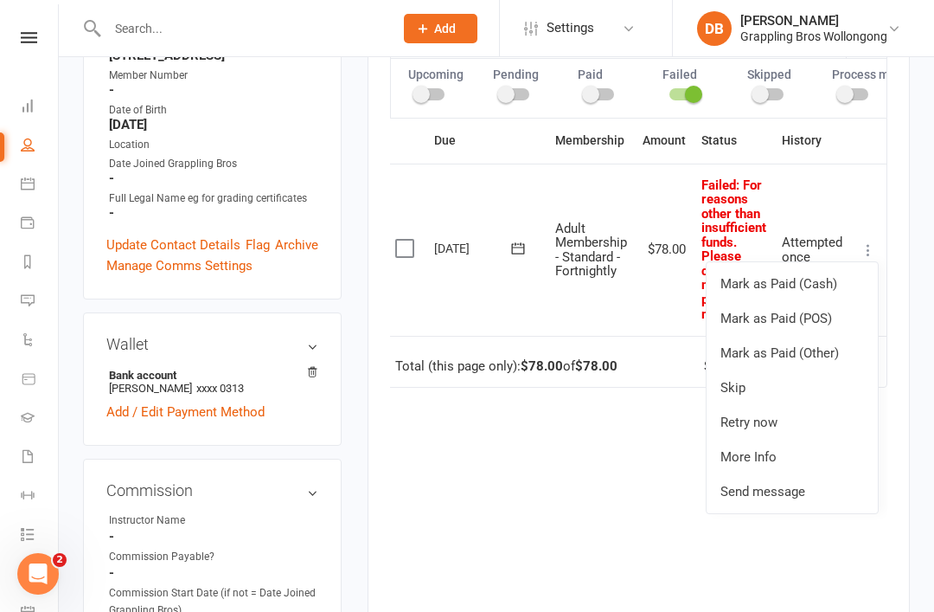
click at [643, 514] on div "Due Contact Membership Amount Status History Invoice # Select this [DATE] [PERS…" at bounding box center [638, 364] width 497 height 493
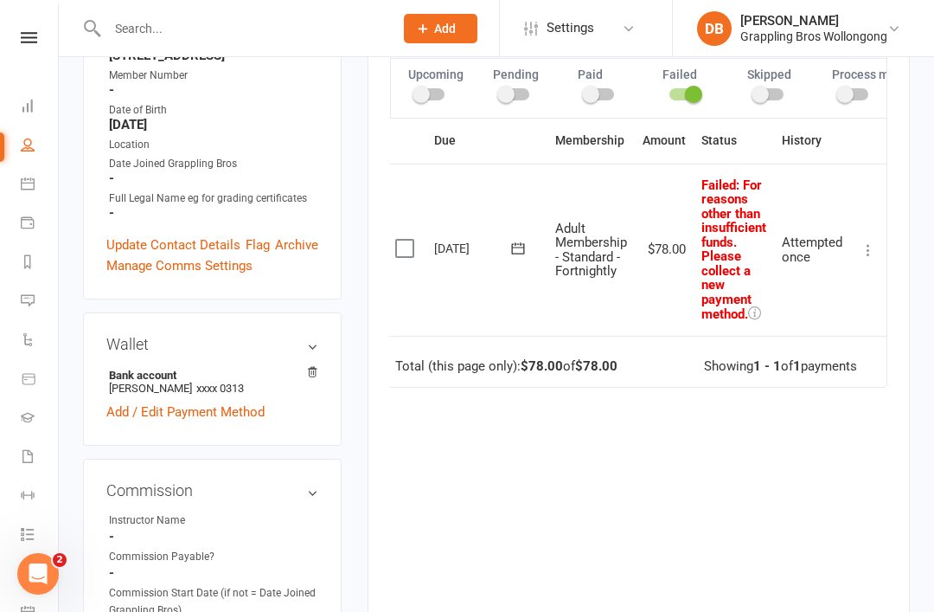
click at [874, 241] on icon at bounding box center [868, 249] width 17 height 17
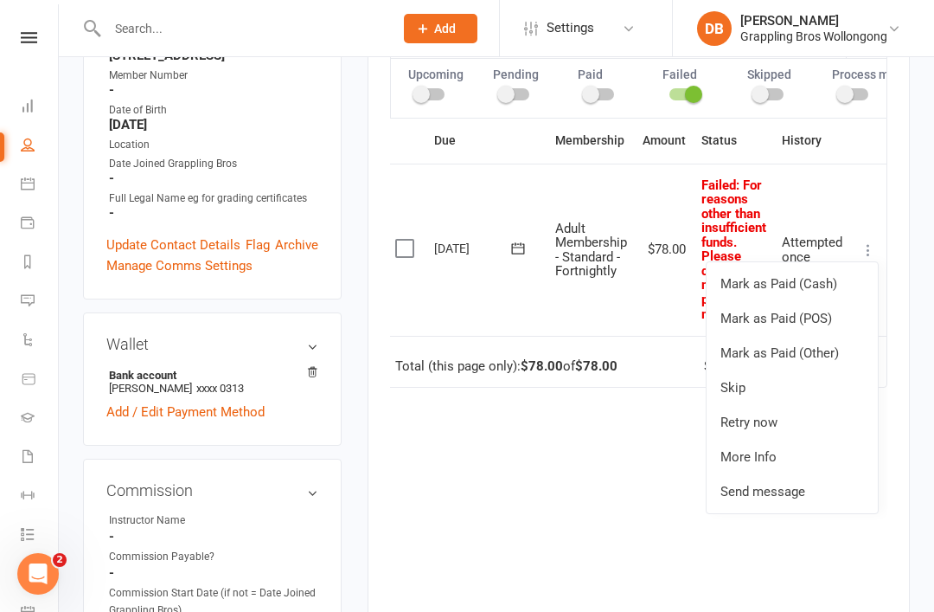
click at [773, 417] on link "Retry now" at bounding box center [792, 422] width 171 height 35
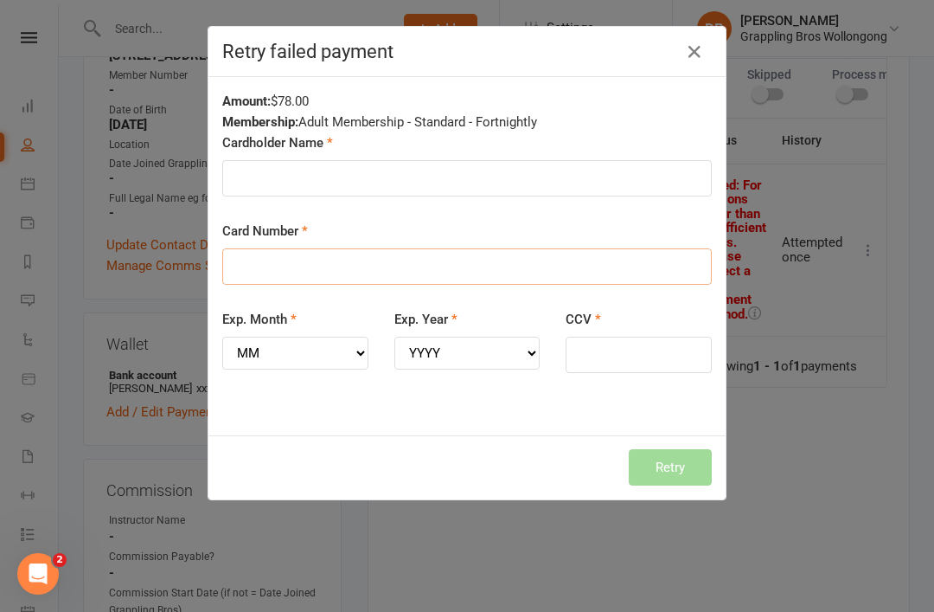
click at [296, 272] on input "Card Number" at bounding box center [467, 266] width 490 height 36
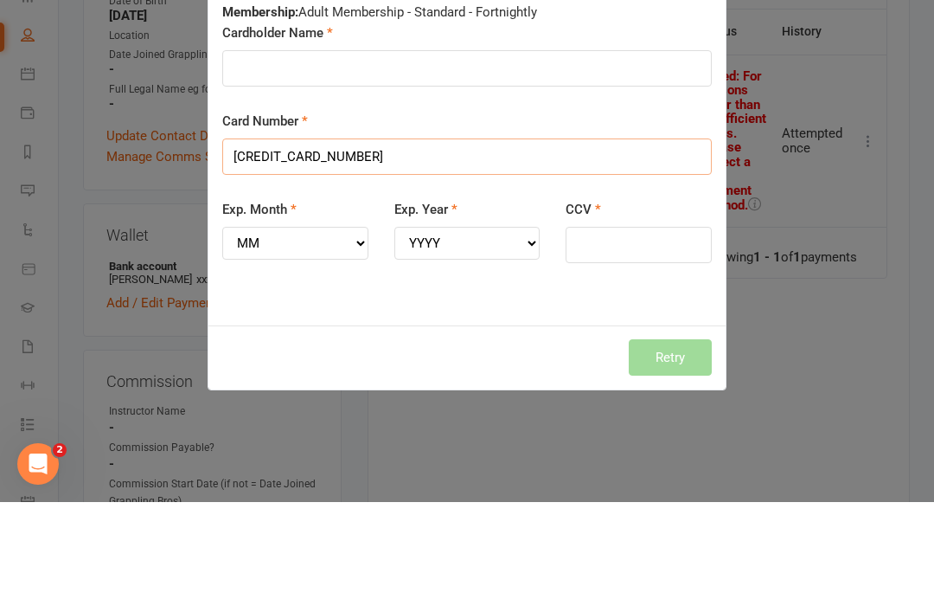
type input "[CREDIT_CARD_NUMBER]"
click at [314, 337] on select "MM 01 02 03 04 05 06 07 08 09 10 11 12" at bounding box center [295, 353] width 146 height 33
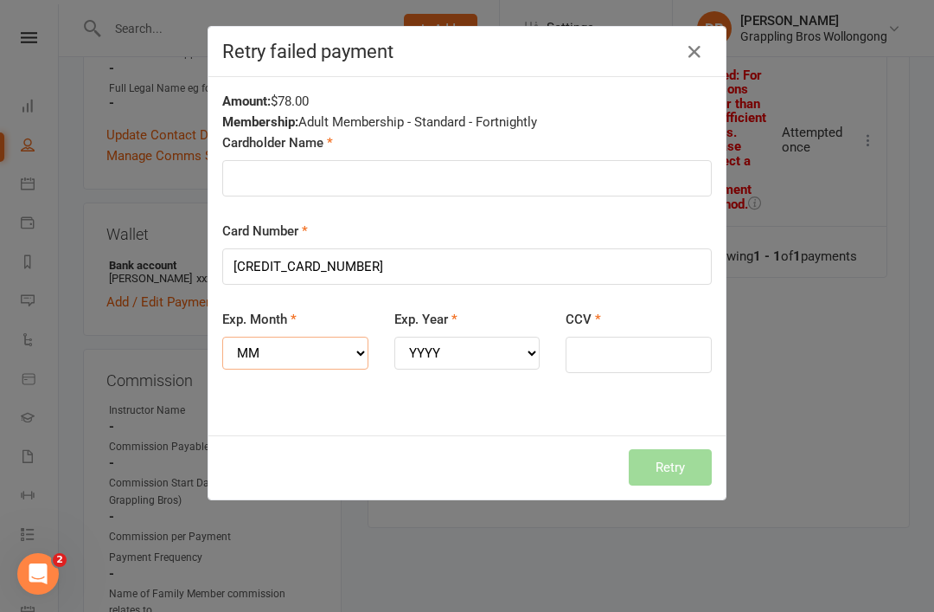
select select "09"
click at [466, 348] on select "YYYY 2025 2026 2027 2028 2029 2030 2031 2032 2033 2034" at bounding box center [467, 353] width 146 height 33
select select "2030"
click at [619, 354] on input "CCV" at bounding box center [639, 355] width 146 height 36
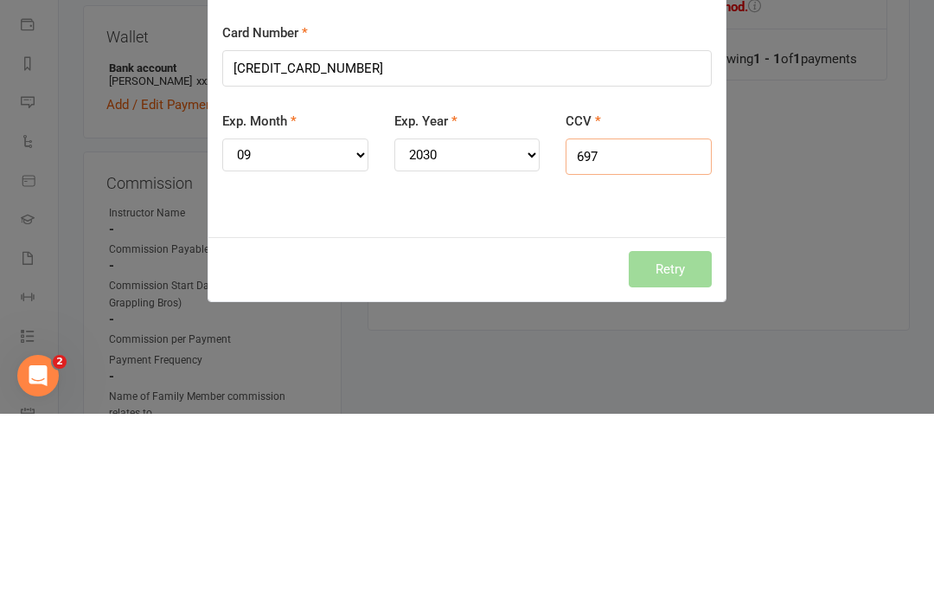
type input "697"
click at [519, 223] on div "Amount: $78.00 Membership: Adult Membership - Standard - Fortnightly Cardholder…" at bounding box center [466, 256] width 517 height 358
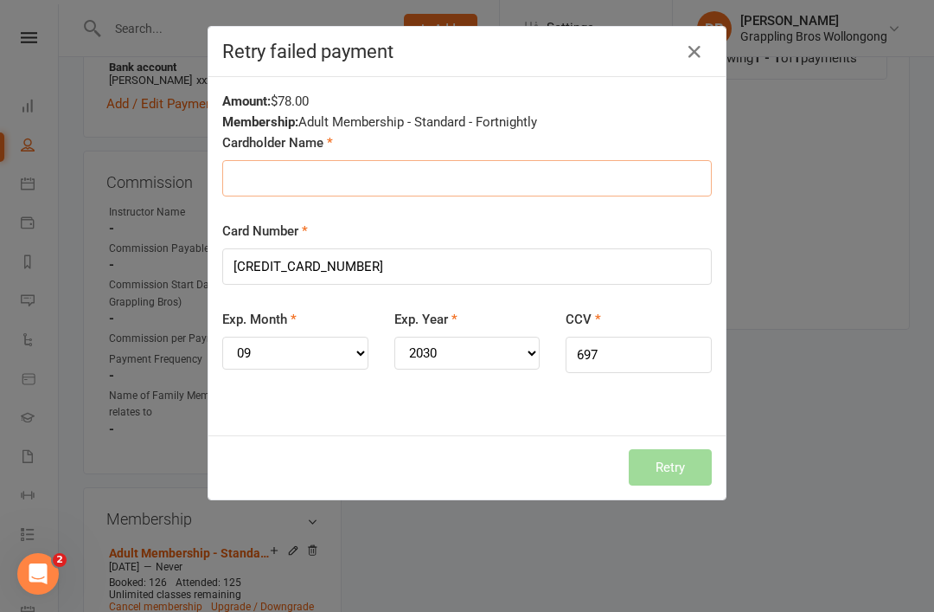
click at [345, 176] on input "Cardholder Name" at bounding box center [467, 178] width 490 height 36
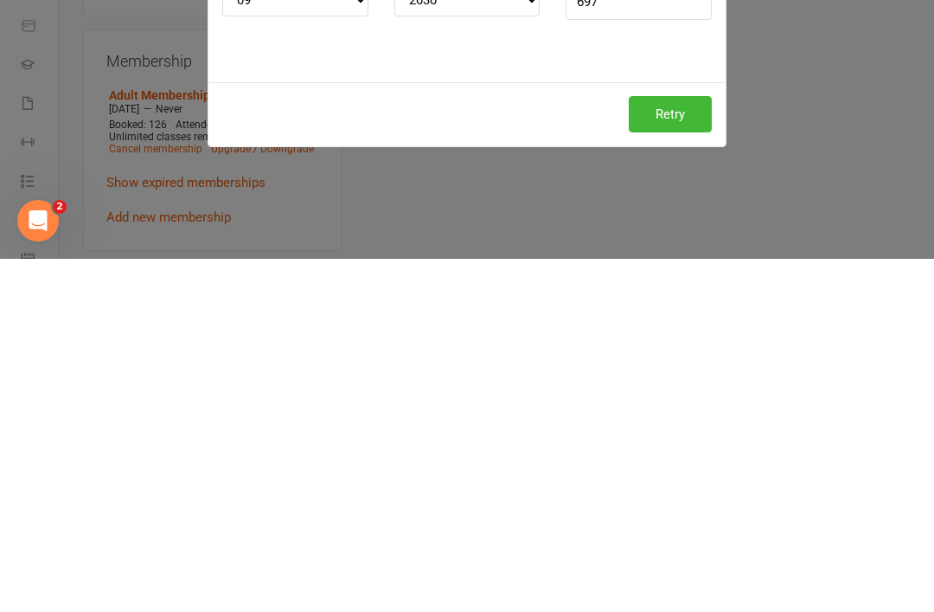
scroll to position [854, 0]
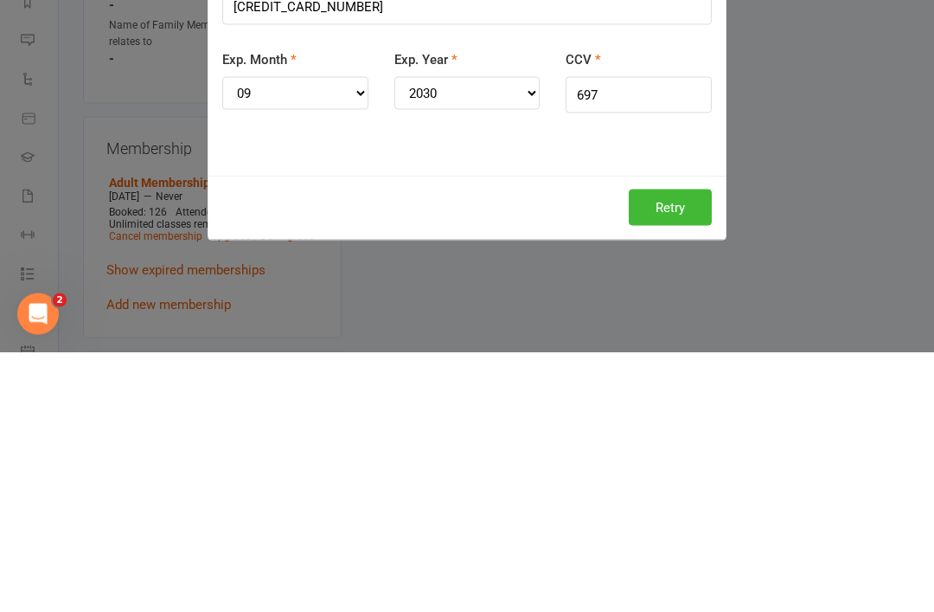
type input "[PERSON_NAME]"
click at [689, 449] on button "Retry" at bounding box center [670, 467] width 83 height 36
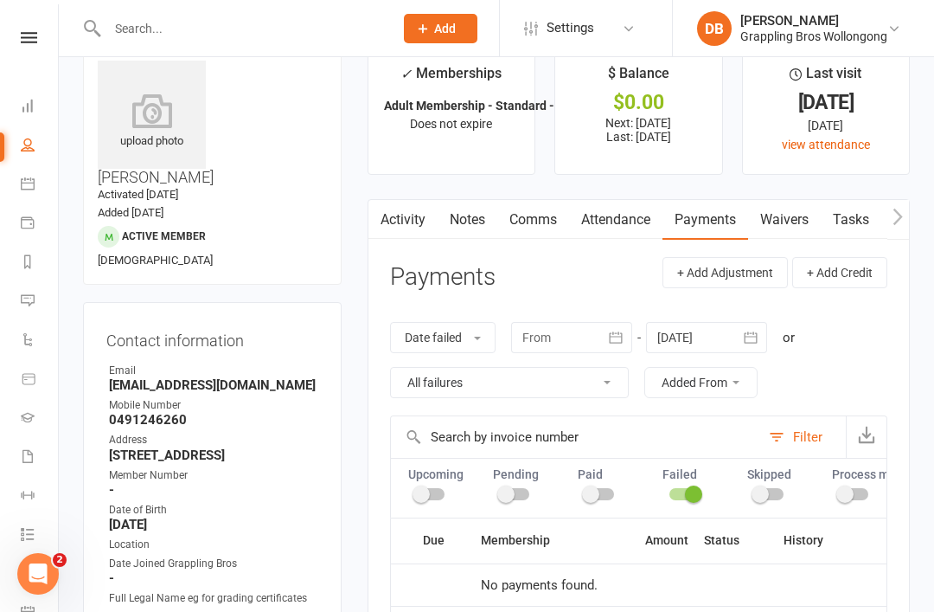
scroll to position [22, 0]
